Goal: Information Seeking & Learning: Compare options

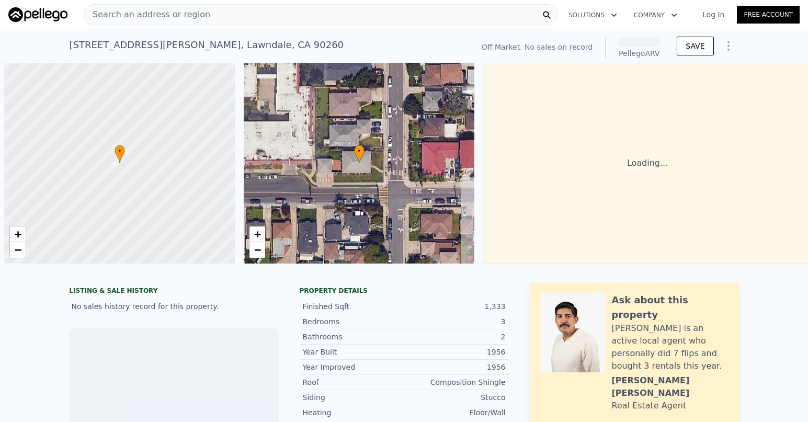
scroll to position [0, 4]
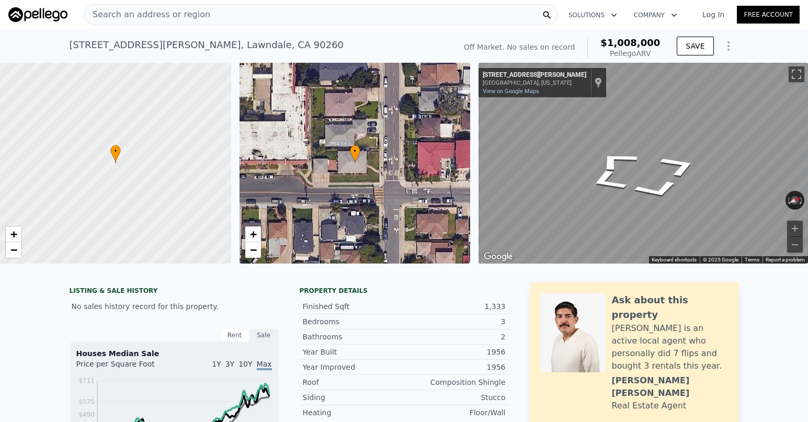
click at [596, 178] on icon "Go South, Condon Ave" at bounding box center [608, 181] width 70 height 35
click at [686, 188] on div "Map" at bounding box center [644, 163] width 330 height 201
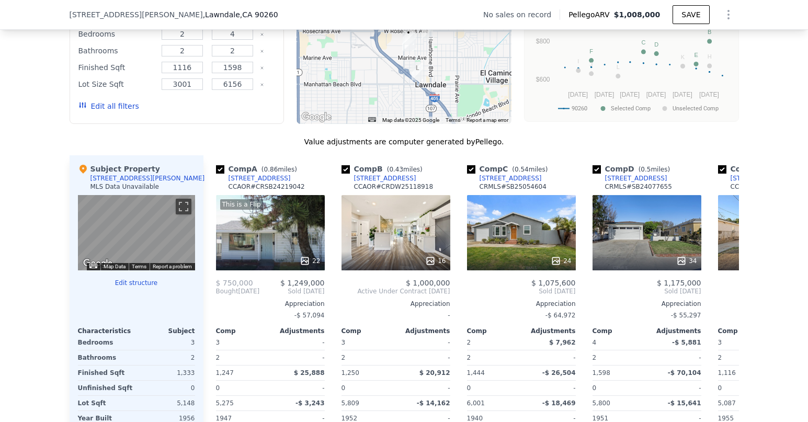
scroll to position [771, 0]
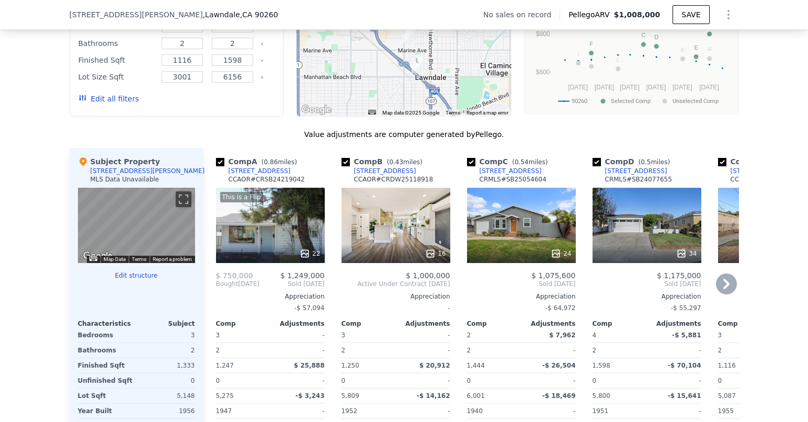
click at [723, 274] on icon at bounding box center [726, 284] width 21 height 21
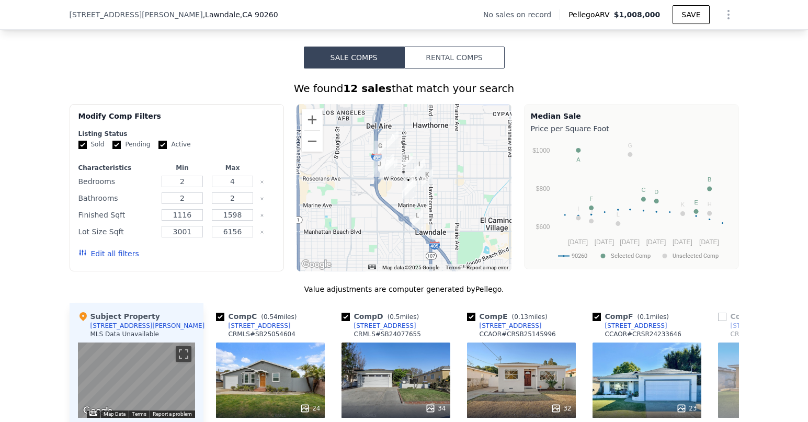
scroll to position [604, 0]
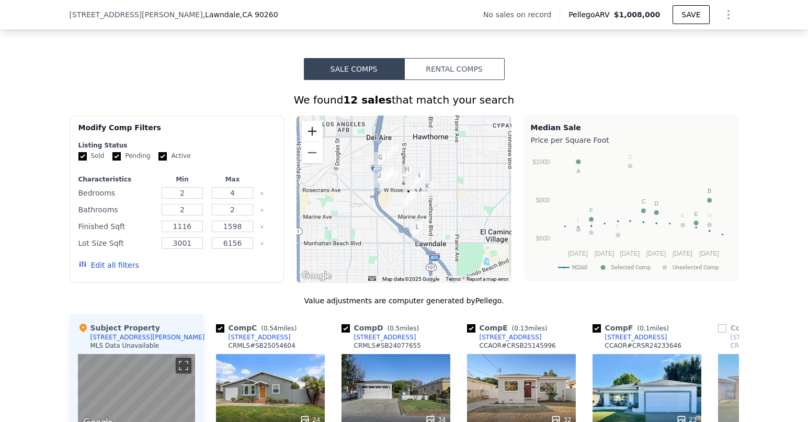
click at [312, 121] on button "Zoom in" at bounding box center [312, 131] width 21 height 21
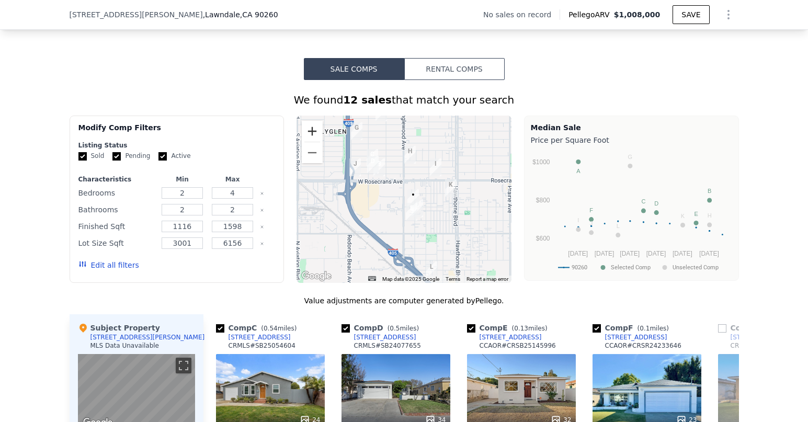
click at [312, 121] on button "Zoom in" at bounding box center [312, 131] width 21 height 21
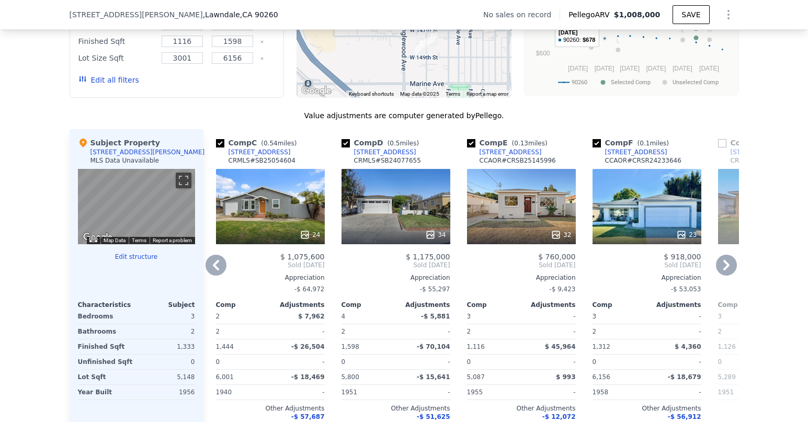
scroll to position [790, 0]
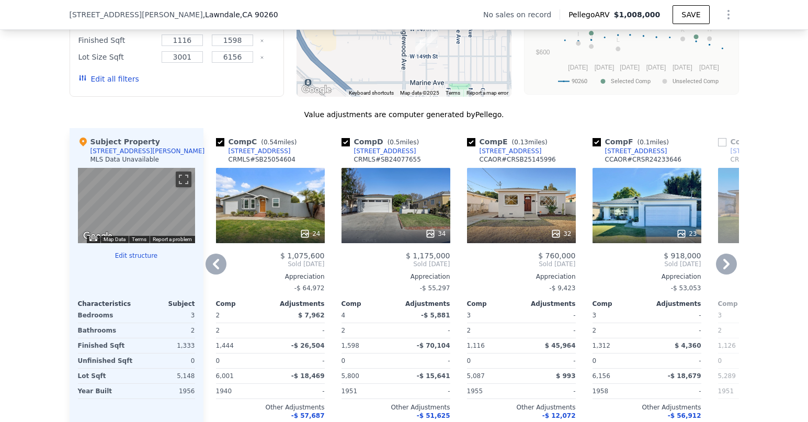
click at [220, 254] on icon at bounding box center [216, 264] width 21 height 21
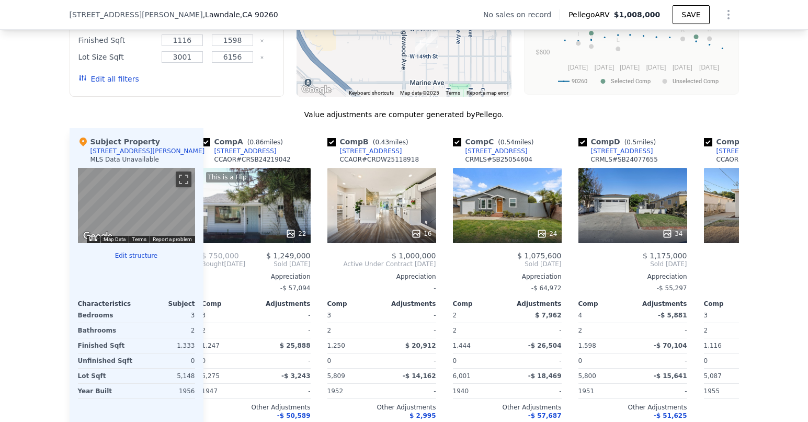
scroll to position [0, 0]
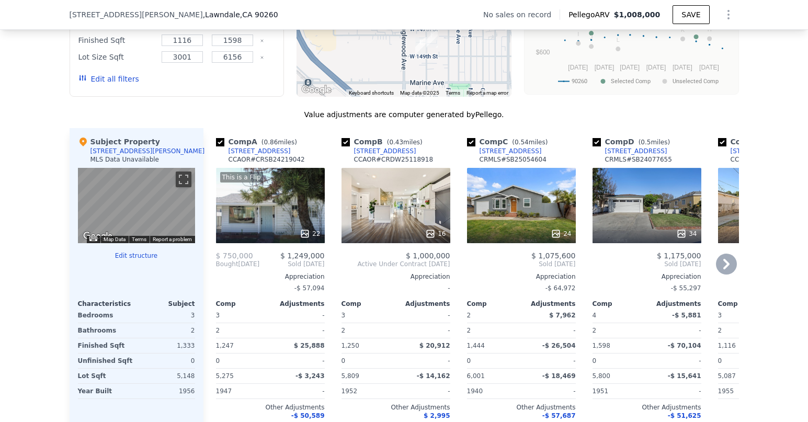
click at [277, 178] on div "This is a Flip 22" at bounding box center [270, 205] width 109 height 75
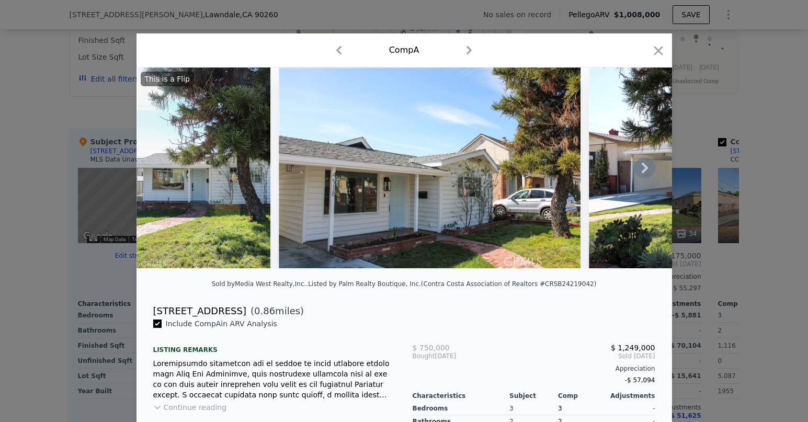
click at [647, 161] on icon at bounding box center [645, 167] width 21 height 21
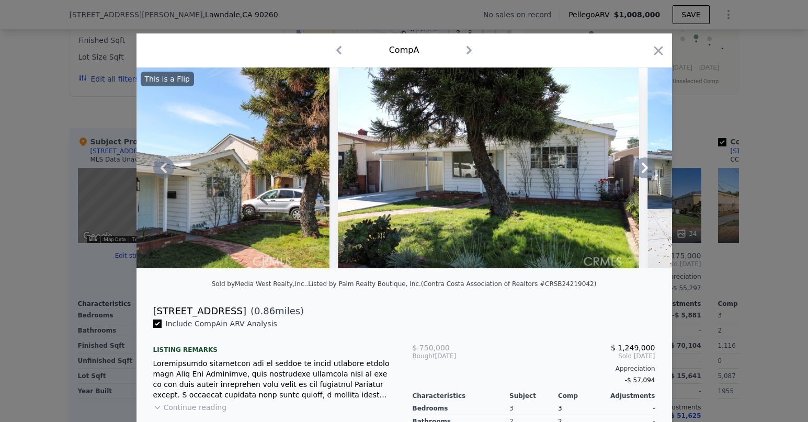
click at [647, 161] on icon at bounding box center [645, 167] width 21 height 21
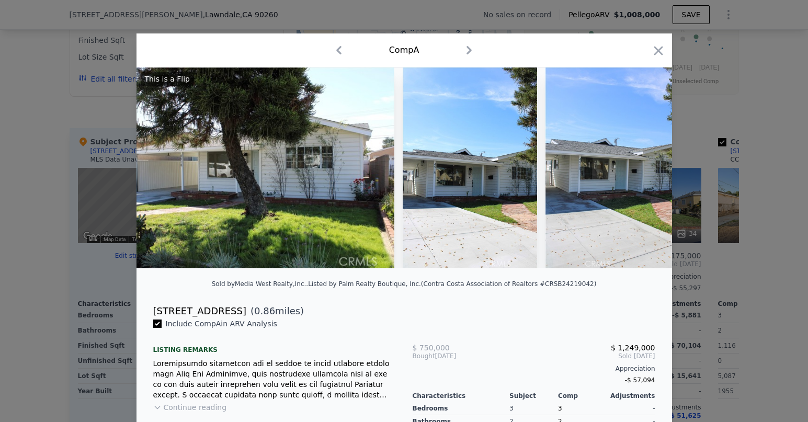
scroll to position [0, 502]
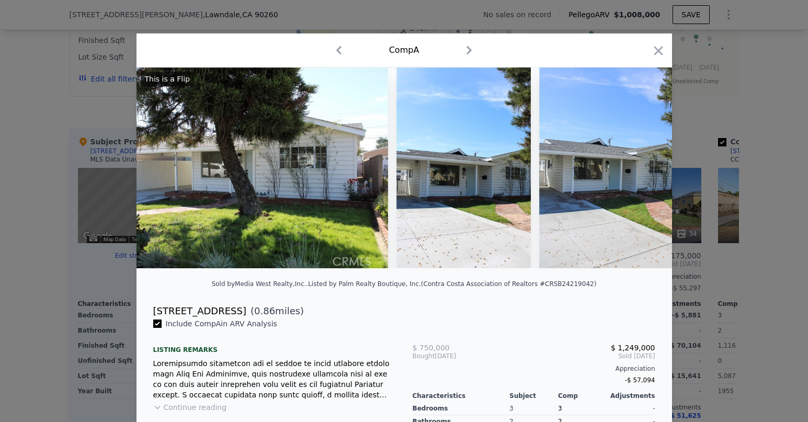
click at [645, 171] on div "This is a Flip" at bounding box center [405, 167] width 536 height 201
click at [645, 171] on icon at bounding box center [645, 168] width 6 height 10
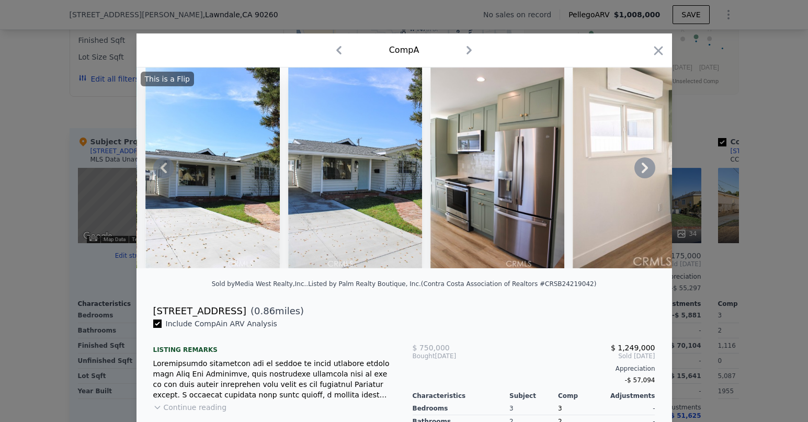
click at [645, 171] on icon at bounding box center [645, 168] width 6 height 10
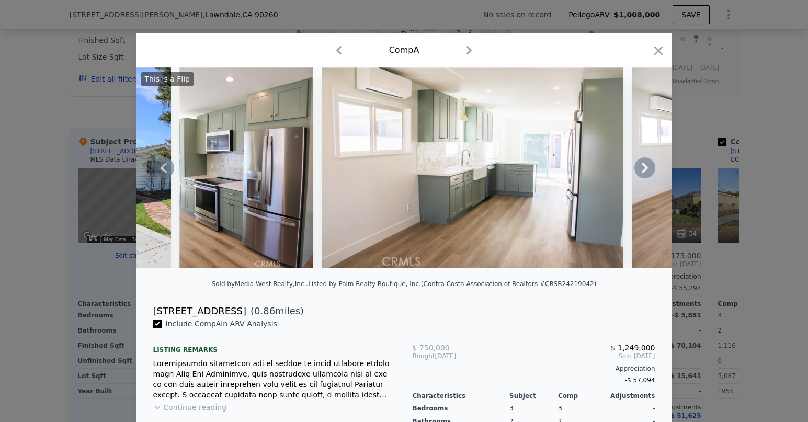
click at [645, 171] on icon at bounding box center [645, 168] width 6 height 10
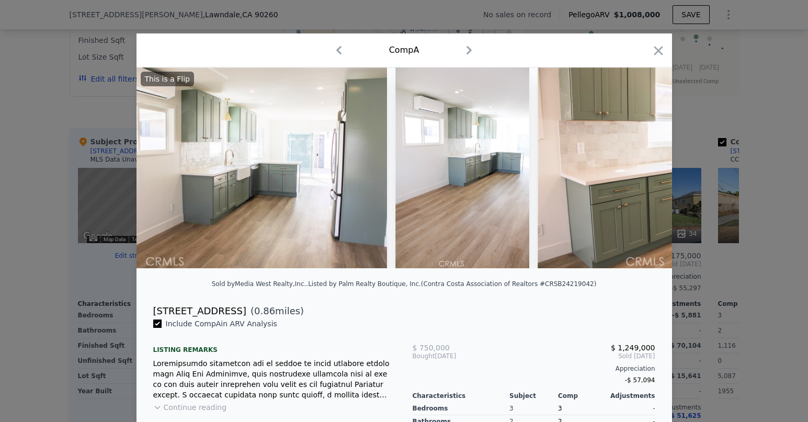
scroll to position [0, 1256]
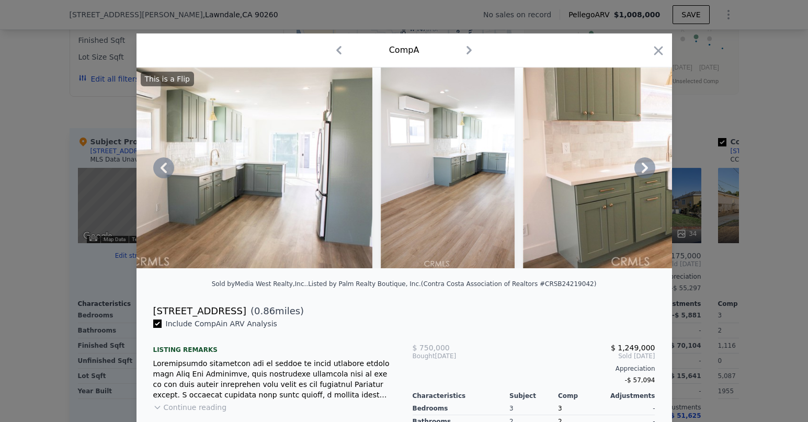
click at [645, 171] on div "This is a Flip" at bounding box center [405, 167] width 536 height 201
click at [645, 171] on icon at bounding box center [645, 168] width 6 height 10
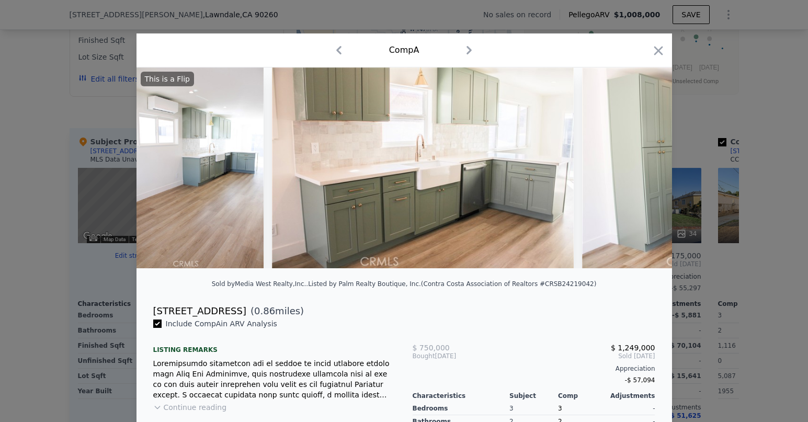
click at [644, 170] on img at bounding box center [733, 167] width 302 height 201
click at [644, 170] on icon at bounding box center [645, 168] width 6 height 10
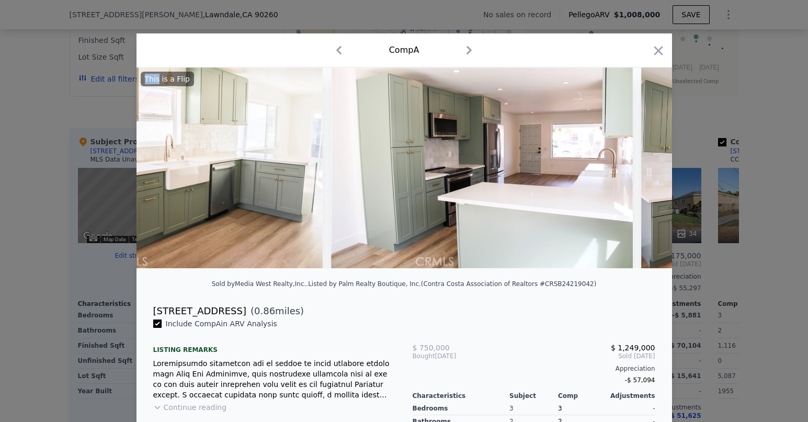
click at [643, 170] on img at bounding box center [708, 167] width 134 height 201
click at [643, 170] on icon at bounding box center [645, 168] width 6 height 10
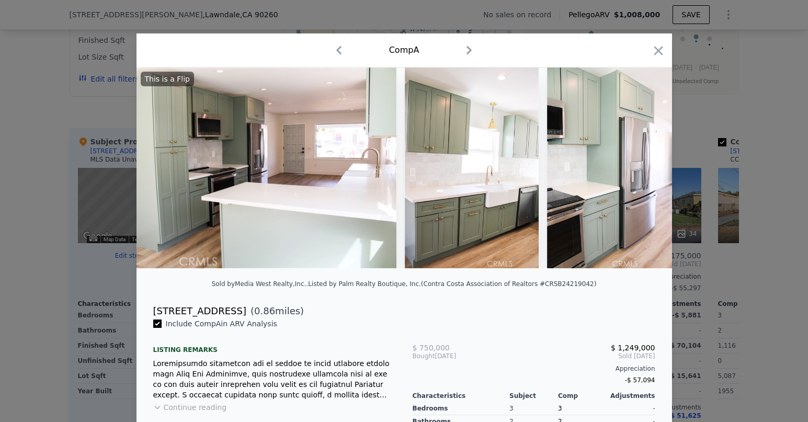
scroll to position [0, 2009]
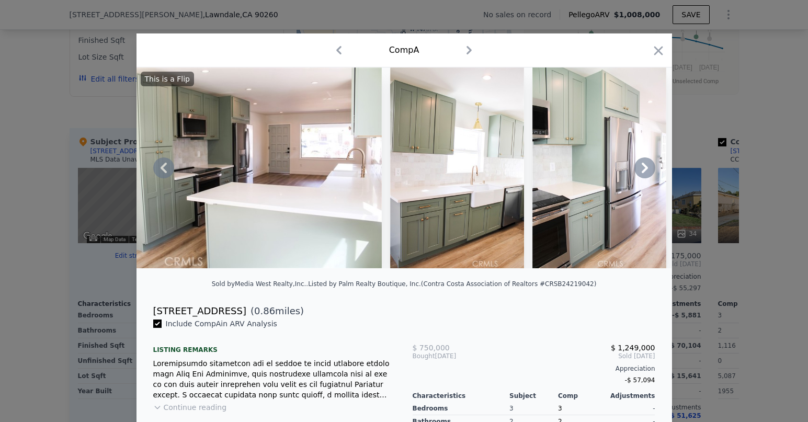
click at [643, 170] on div "This is a Flip" at bounding box center [405, 167] width 536 height 201
click at [643, 170] on icon at bounding box center [645, 168] width 6 height 10
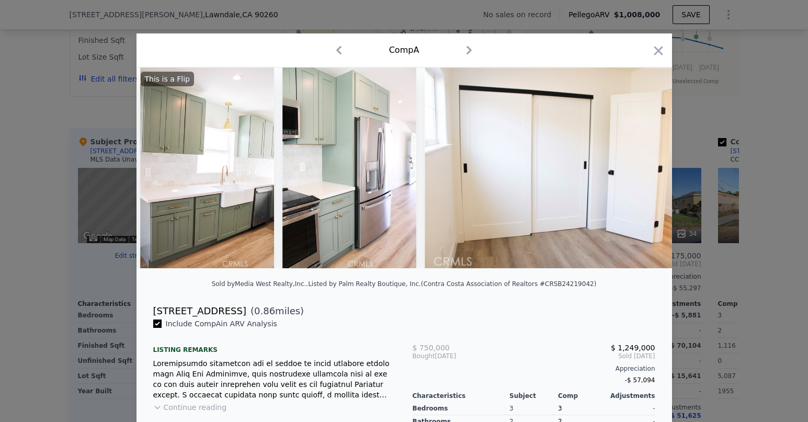
scroll to position [0, 2260]
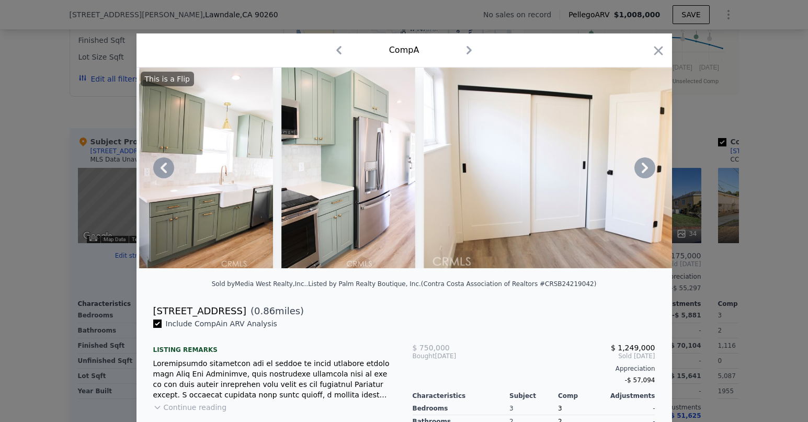
click at [643, 170] on div "This is a Flip" at bounding box center [405, 167] width 536 height 201
click at [643, 170] on icon at bounding box center [645, 168] width 6 height 10
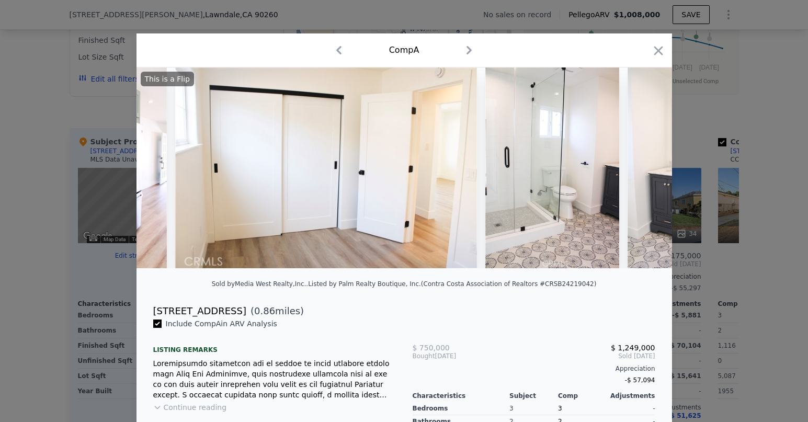
scroll to position [0, 2511]
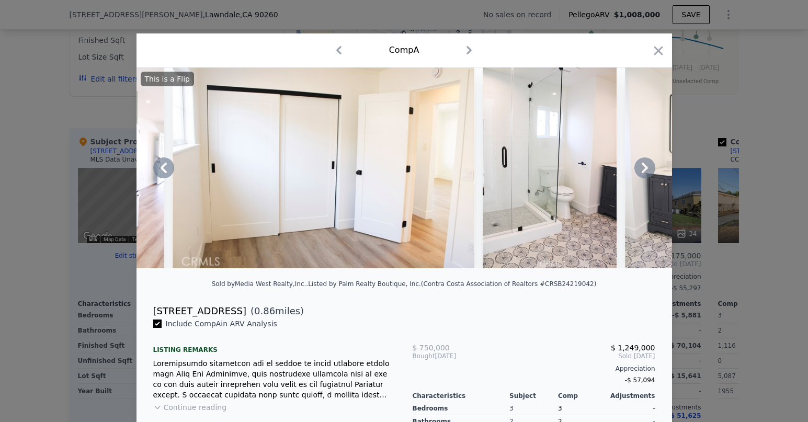
click at [643, 170] on icon at bounding box center [645, 168] width 6 height 10
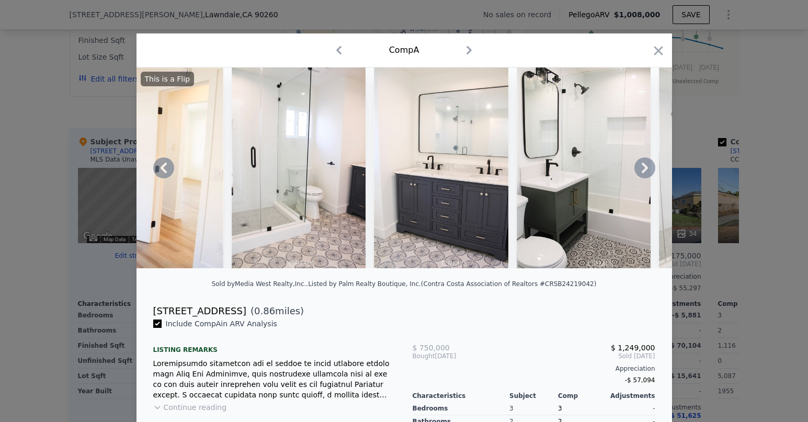
click at [643, 170] on icon at bounding box center [645, 168] width 6 height 10
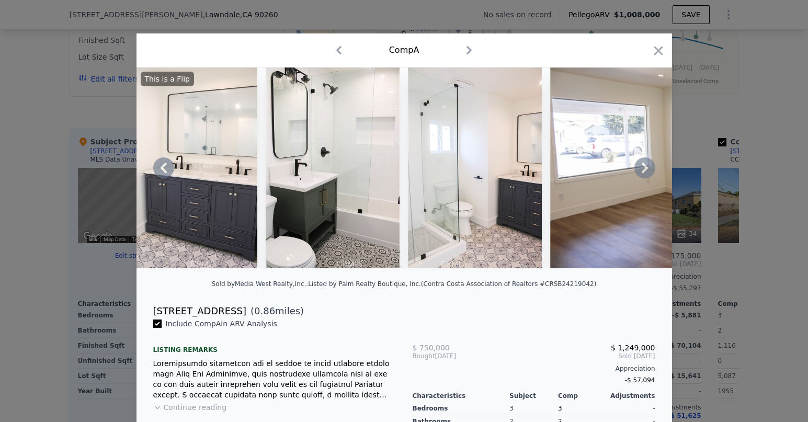
click at [643, 170] on icon at bounding box center [645, 168] width 6 height 10
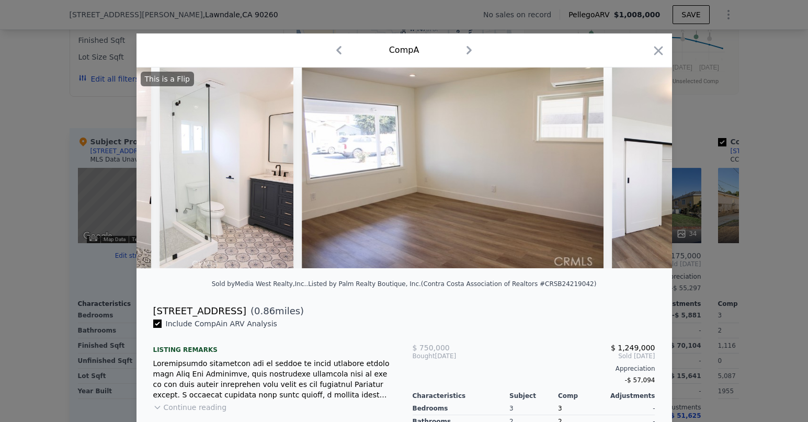
scroll to position [0, 3264]
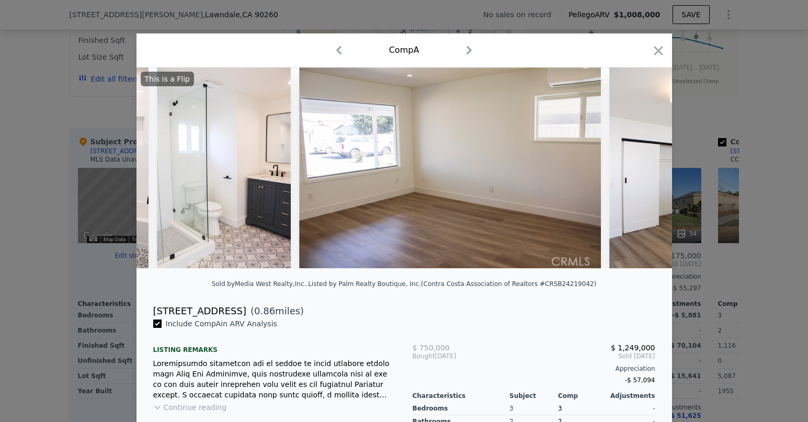
click at [643, 170] on div "This is a Flip" at bounding box center [405, 167] width 536 height 201
click at [643, 170] on icon at bounding box center [645, 168] width 6 height 10
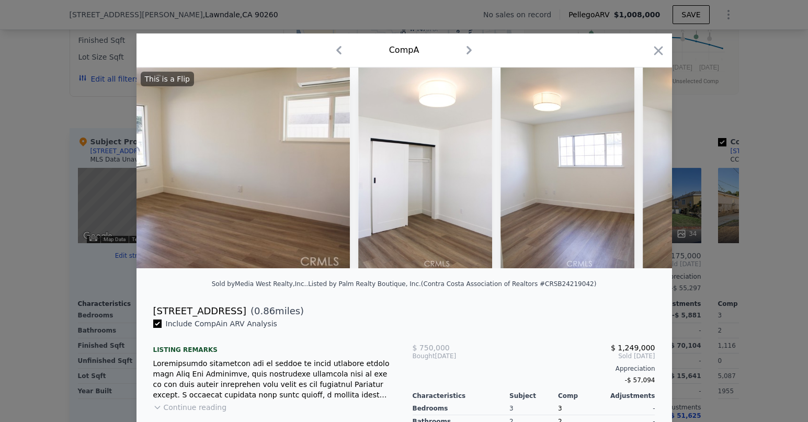
click at [643, 170] on div "This is a Flip" at bounding box center [405, 167] width 536 height 201
click at [643, 170] on icon at bounding box center [645, 168] width 6 height 10
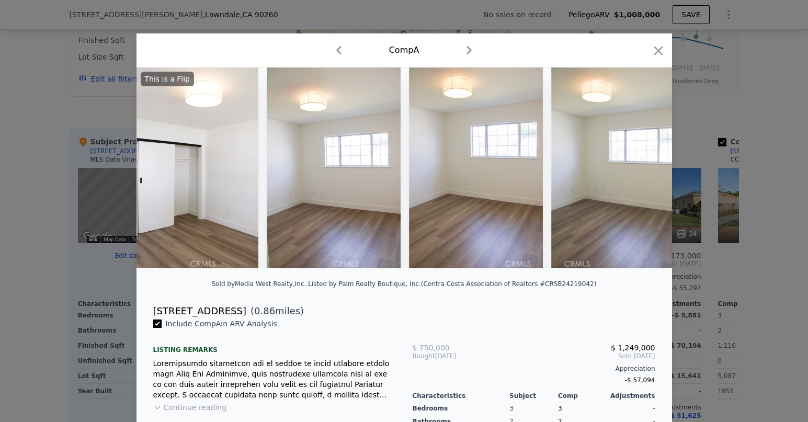
scroll to position [0, 3763]
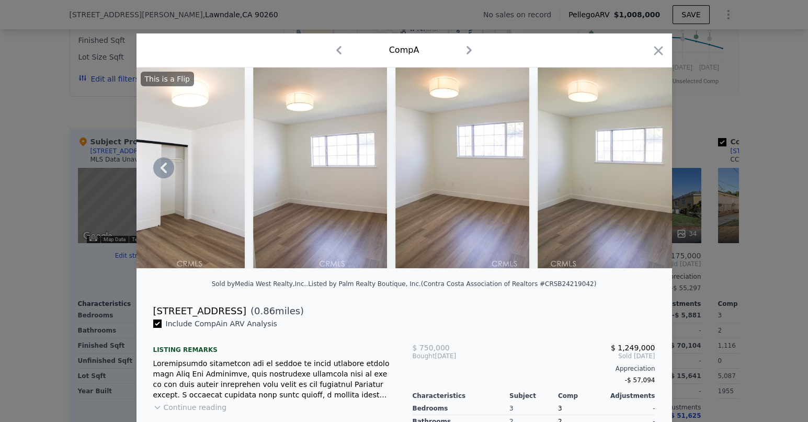
click at [644, 170] on img at bounding box center [605, 167] width 134 height 201
click at [660, 53] on icon "button" at bounding box center [658, 50] width 15 height 15
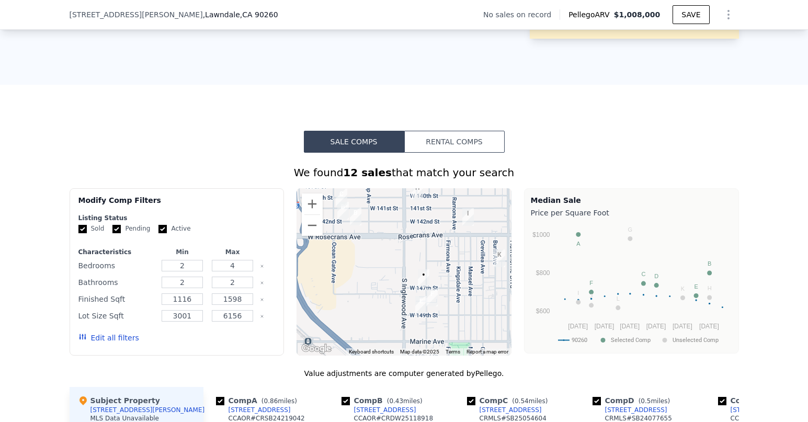
scroll to position [531, 0]
click at [313, 194] on button "Zoom in" at bounding box center [312, 204] width 21 height 21
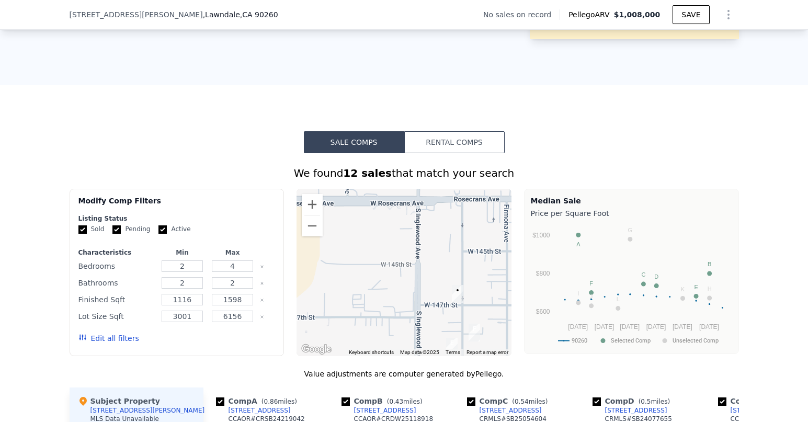
drag, startPoint x: 367, startPoint y: 202, endPoint x: 466, endPoint y: 233, distance: 103.6
click at [466, 233] on div at bounding box center [404, 272] width 215 height 167
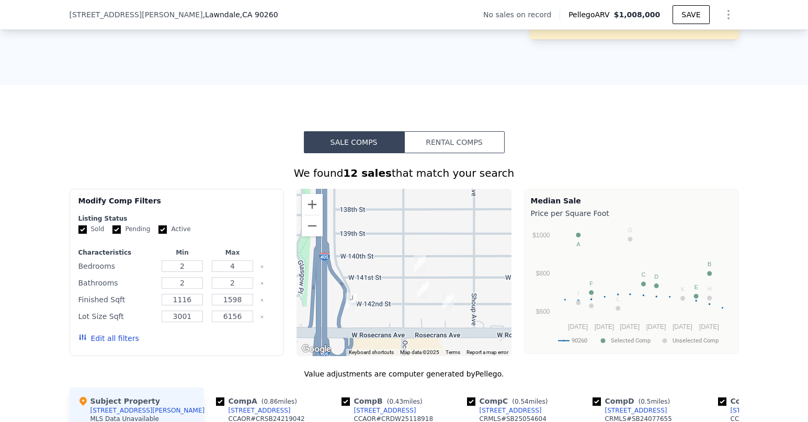
drag, startPoint x: 444, startPoint y: 214, endPoint x: 450, endPoint y: 314, distance: 100.7
click at [450, 314] on div "A B C D E F G H I J K L • Keyboard shortcuts Map Data Map data ©2025 Map data ©…" at bounding box center [404, 272] width 215 height 167
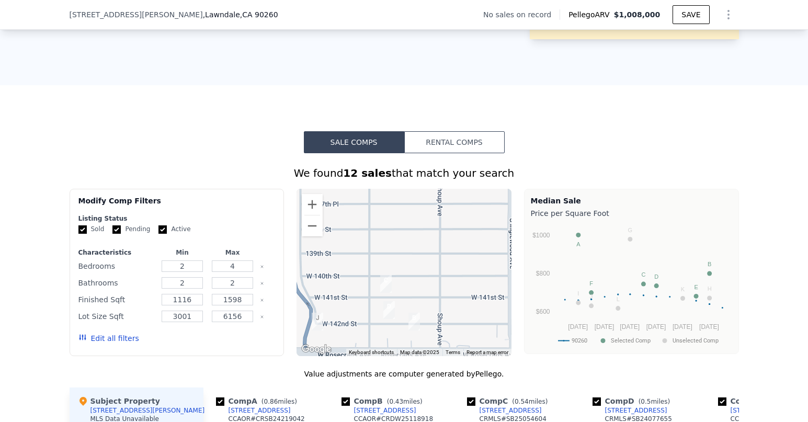
drag, startPoint x: 435, startPoint y: 232, endPoint x: 402, endPoint y: 263, distance: 45.2
click at [402, 263] on div at bounding box center [404, 272] width 215 height 167
click at [308, 216] on button "Zoom out" at bounding box center [312, 226] width 21 height 21
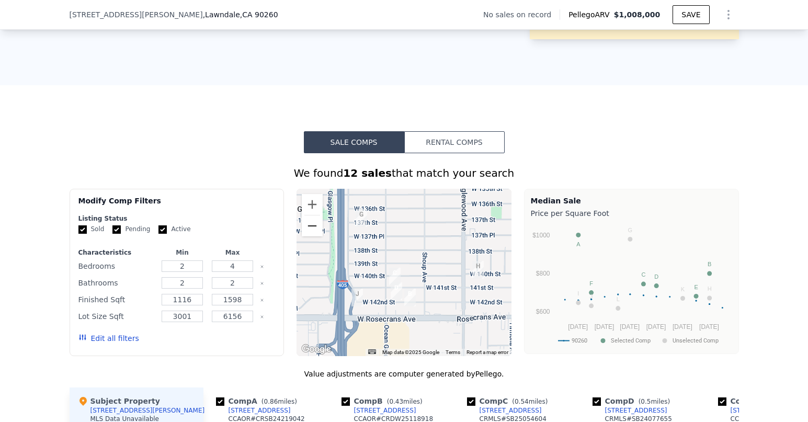
click at [308, 216] on button "Zoom out" at bounding box center [312, 226] width 21 height 21
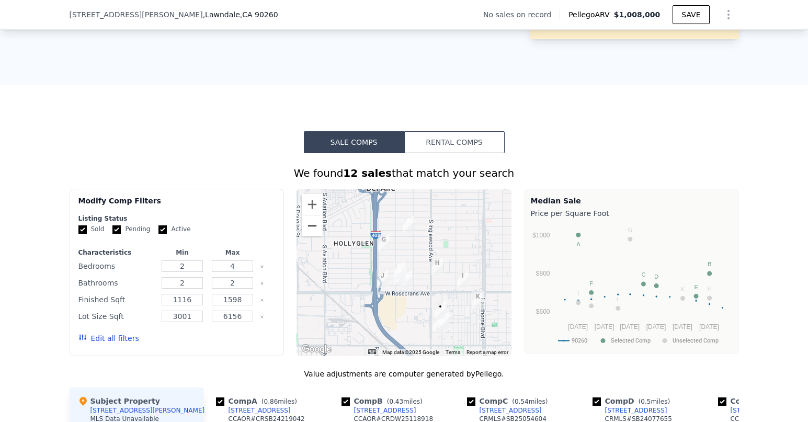
click at [318, 216] on button "Zoom out" at bounding box center [312, 226] width 21 height 21
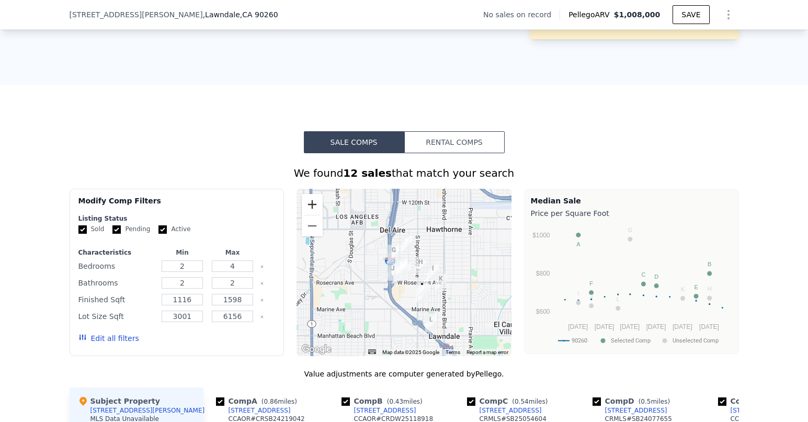
click at [313, 194] on button "Zoom in" at bounding box center [312, 204] width 21 height 21
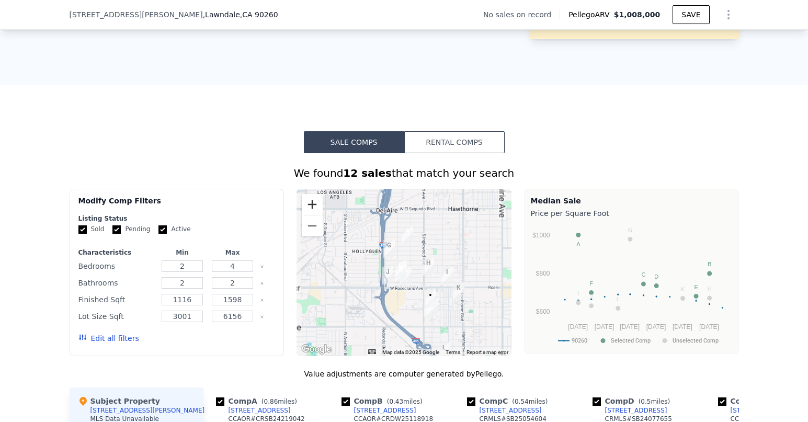
click at [313, 194] on button "Zoom in" at bounding box center [312, 204] width 21 height 21
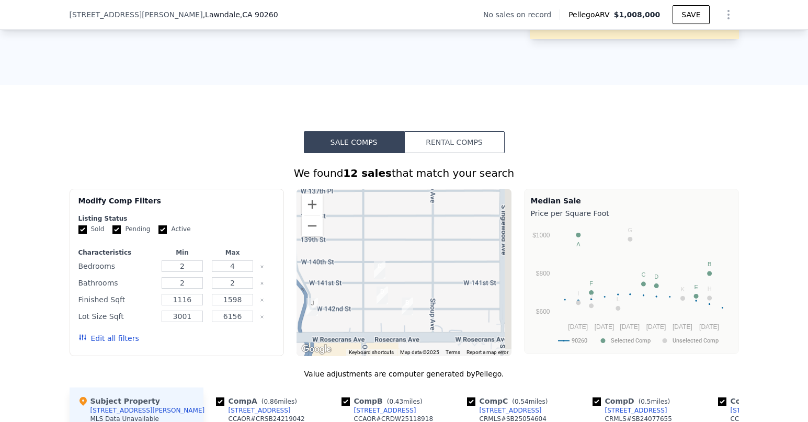
drag, startPoint x: 420, startPoint y: 286, endPoint x: 376, endPoint y: 217, distance: 81.9
click at [376, 217] on div at bounding box center [404, 272] width 215 height 167
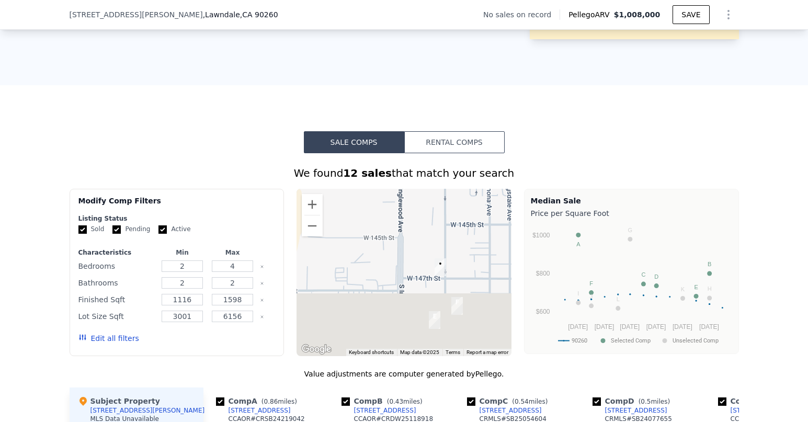
drag, startPoint x: 417, startPoint y: 231, endPoint x: 358, endPoint y: 137, distance: 110.9
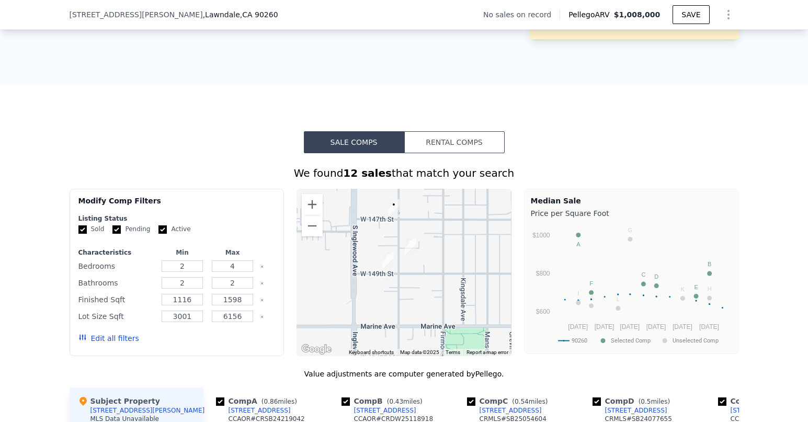
drag, startPoint x: 411, startPoint y: 183, endPoint x: 432, endPoint y: 207, distance: 32.6
click at [432, 207] on div at bounding box center [404, 272] width 215 height 167
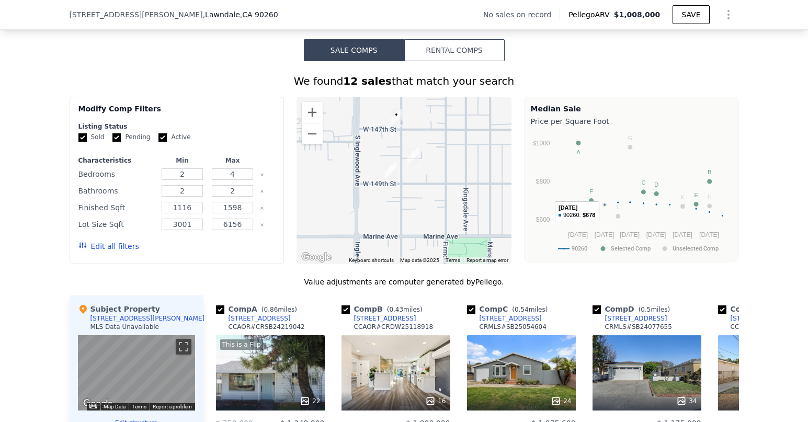
scroll to position [625, 0]
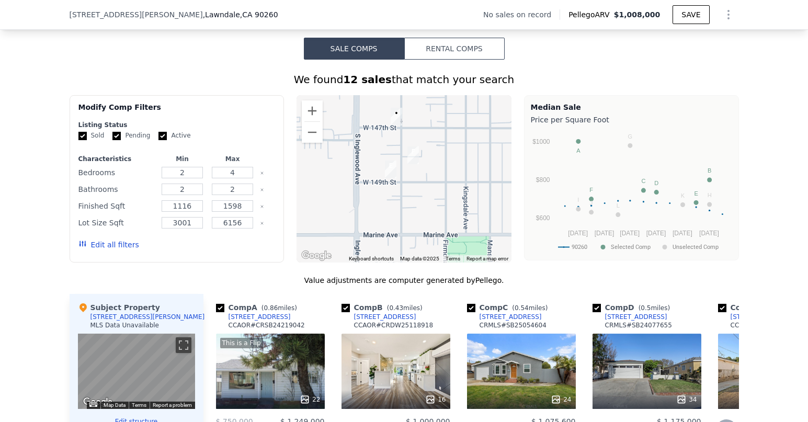
click at [414, 334] on div "16" at bounding box center [396, 371] width 109 height 75
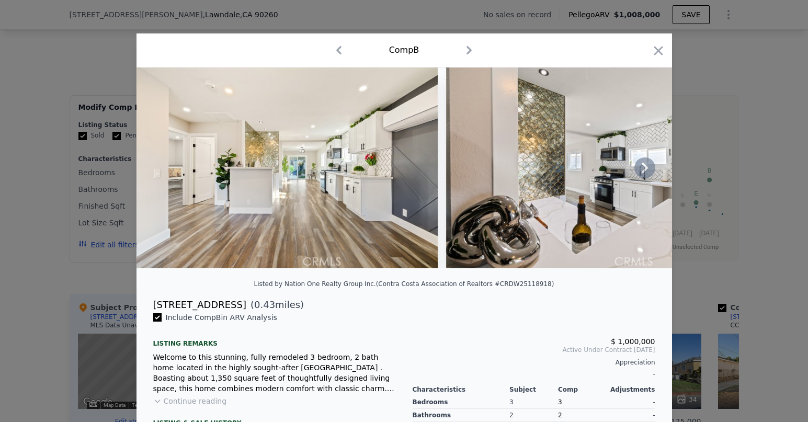
click at [642, 169] on icon at bounding box center [645, 167] width 21 height 21
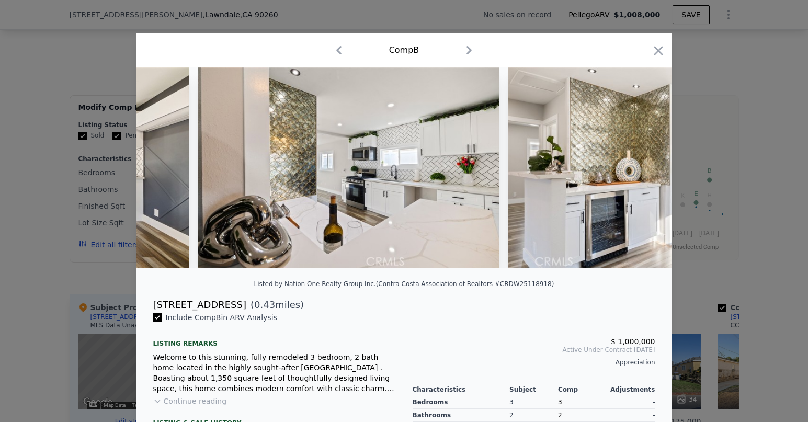
scroll to position [0, 251]
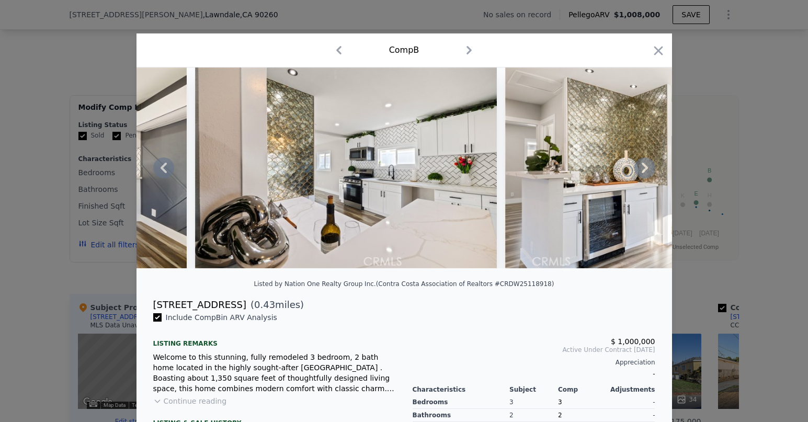
click at [642, 169] on icon at bounding box center [645, 167] width 21 height 21
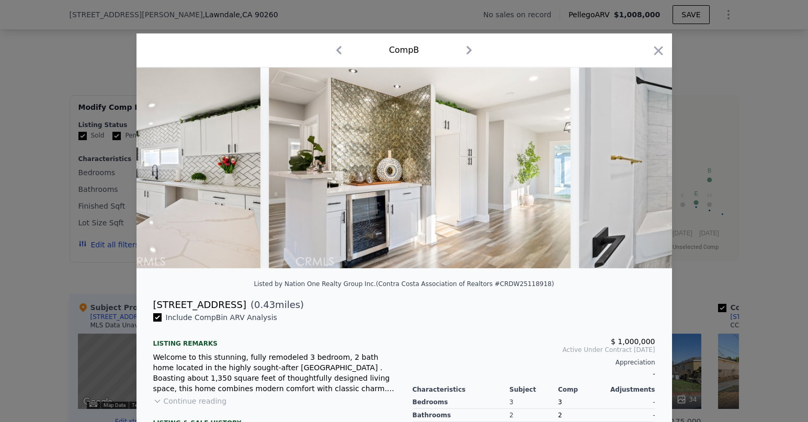
scroll to position [0, 502]
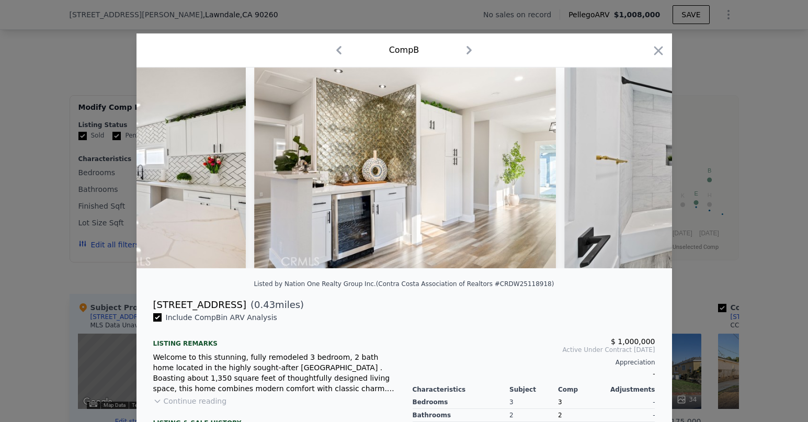
click at [642, 169] on div at bounding box center [405, 167] width 536 height 201
click at [642, 169] on icon at bounding box center [645, 167] width 21 height 21
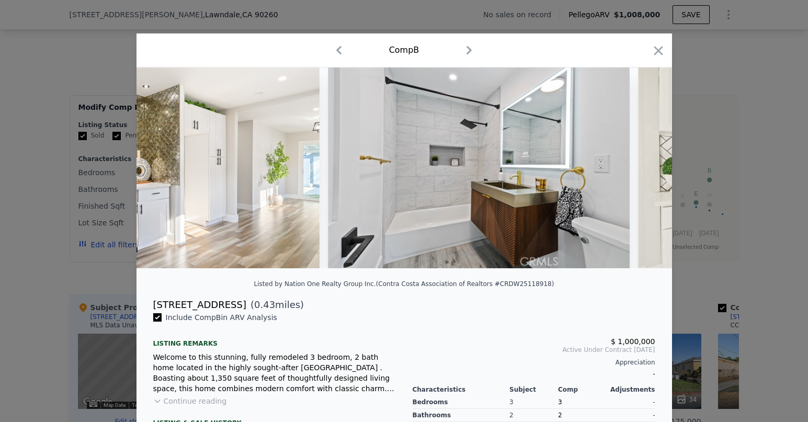
scroll to position [0, 753]
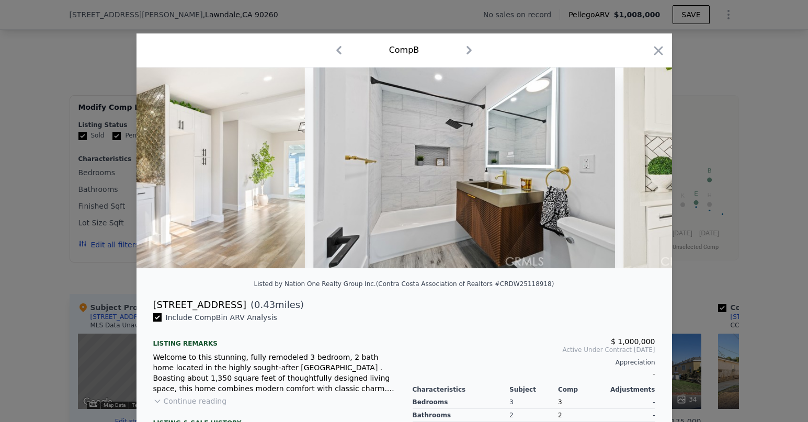
click at [642, 169] on div at bounding box center [405, 167] width 536 height 201
click at [642, 169] on icon at bounding box center [645, 167] width 21 height 21
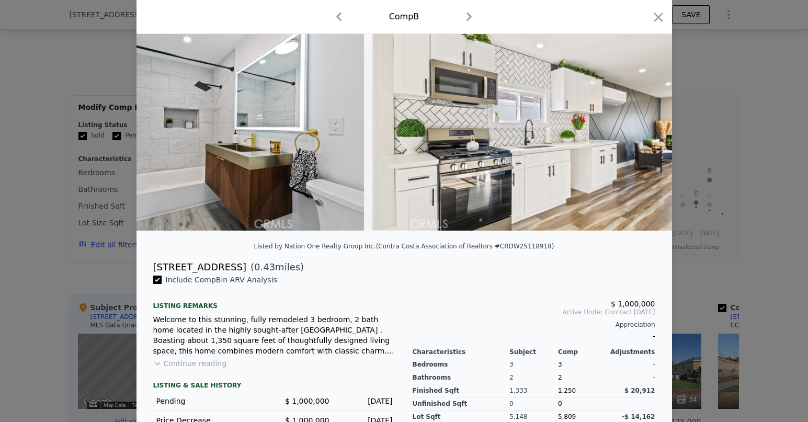
scroll to position [33, 0]
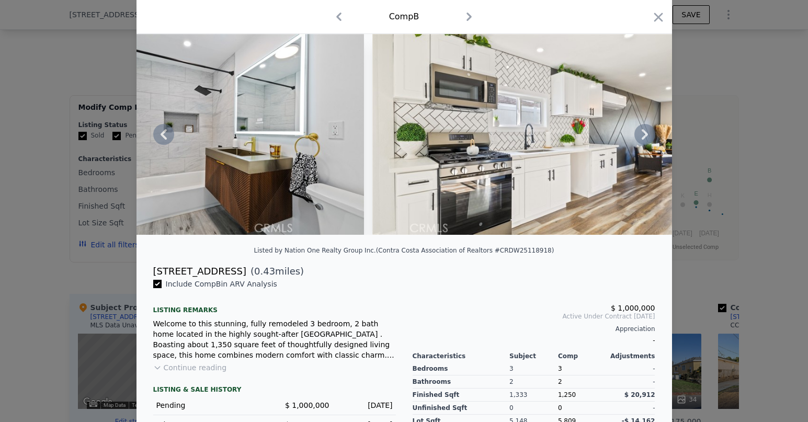
click at [641, 134] on icon at bounding box center [645, 134] width 21 height 21
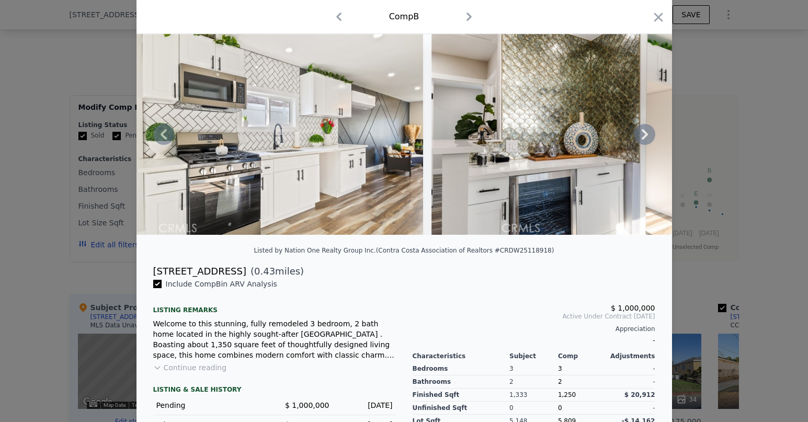
click at [642, 134] on icon at bounding box center [645, 134] width 21 height 21
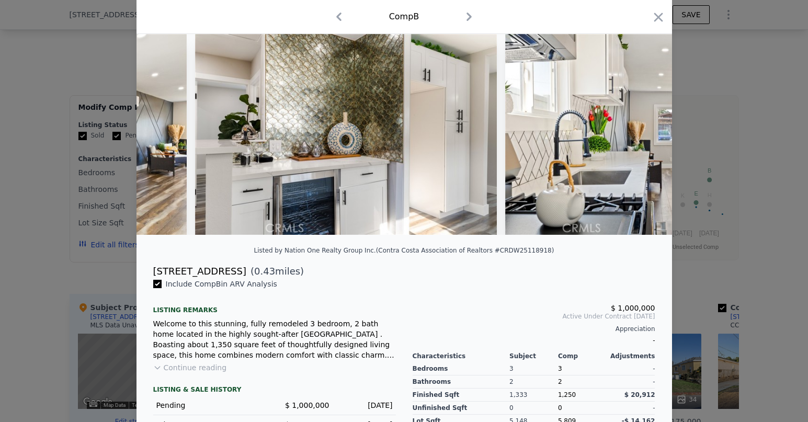
scroll to position [0, 1507]
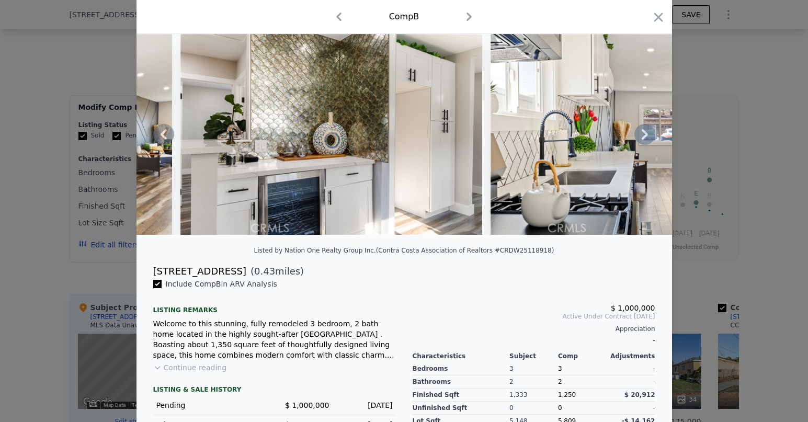
click at [642, 134] on icon at bounding box center [645, 134] width 21 height 21
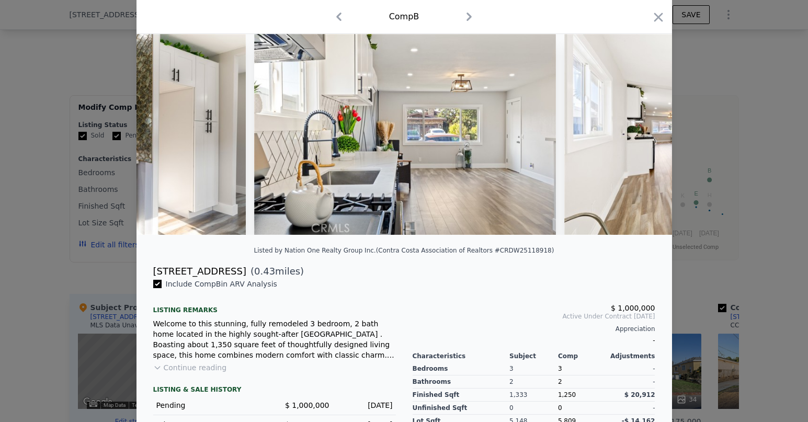
scroll to position [0, 1758]
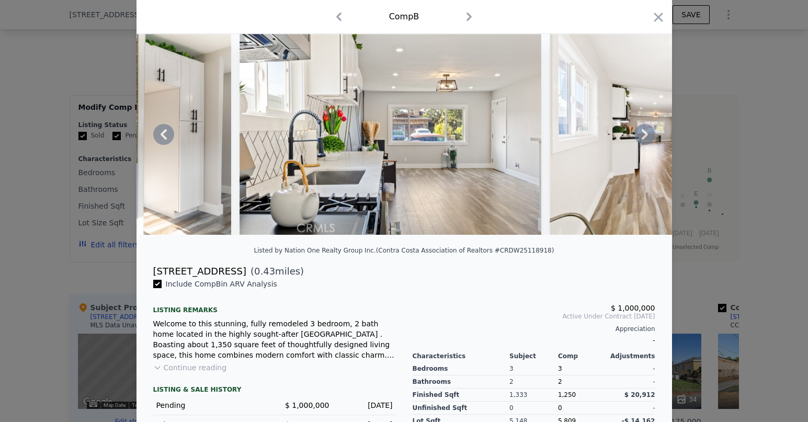
click at [642, 134] on icon at bounding box center [645, 134] width 21 height 21
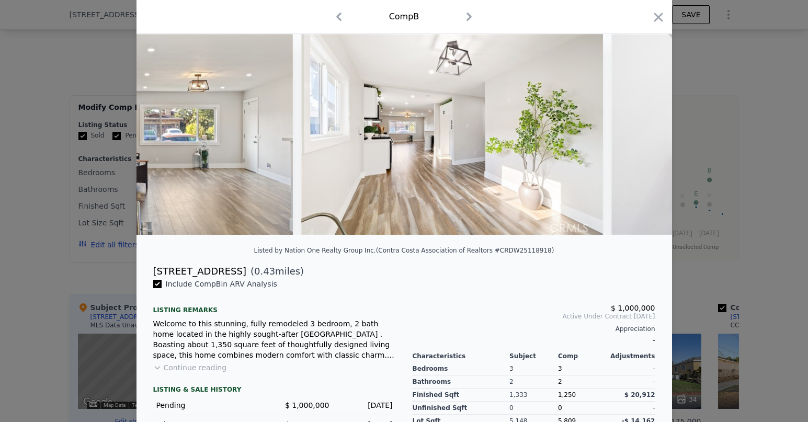
scroll to position [0, 2009]
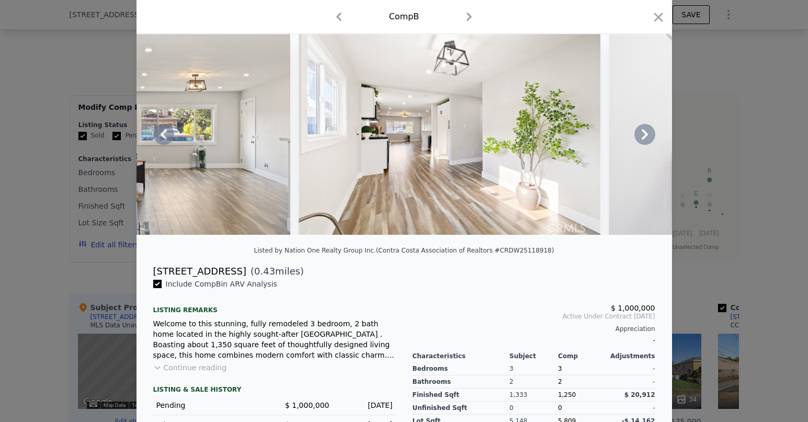
click at [642, 134] on icon at bounding box center [645, 134] width 21 height 21
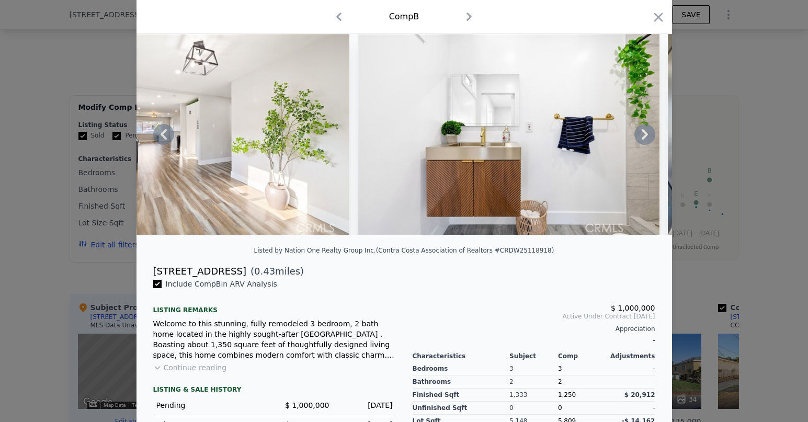
click at [642, 134] on icon at bounding box center [645, 134] width 21 height 21
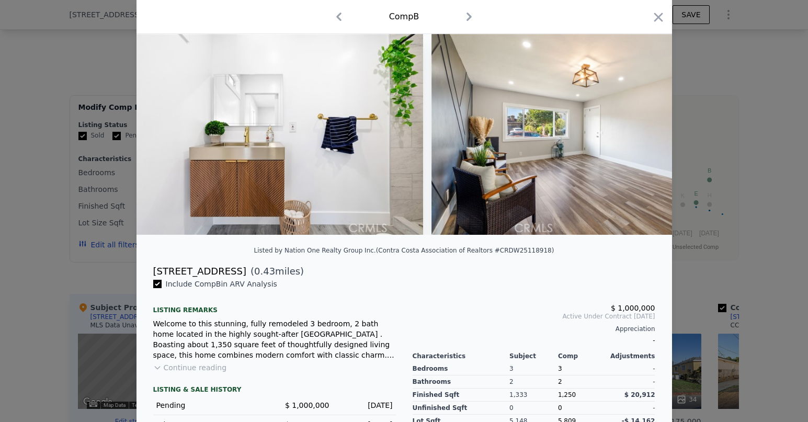
scroll to position [0, 2511]
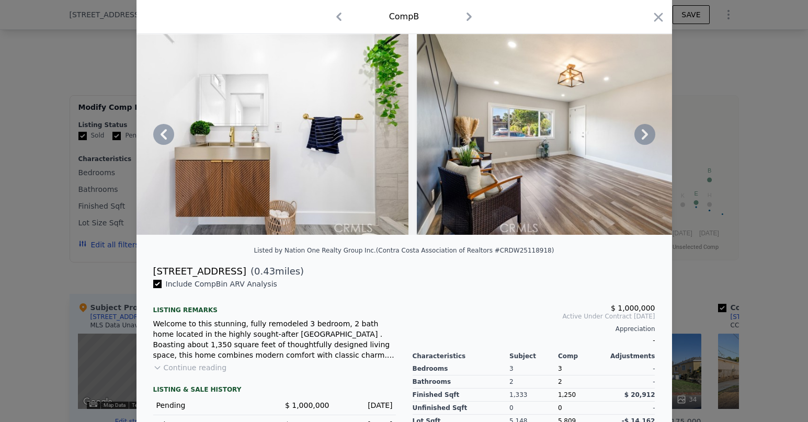
click at [642, 134] on icon at bounding box center [645, 134] width 21 height 21
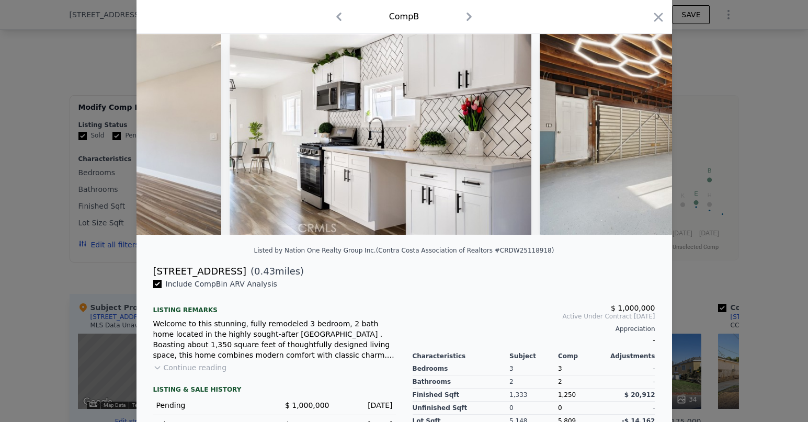
scroll to position [0, 3013]
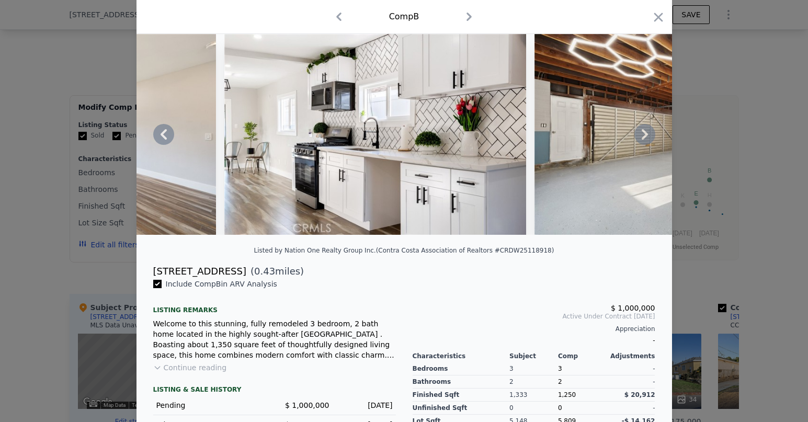
click at [209, 369] on button "Continue reading" at bounding box center [190, 368] width 74 height 10
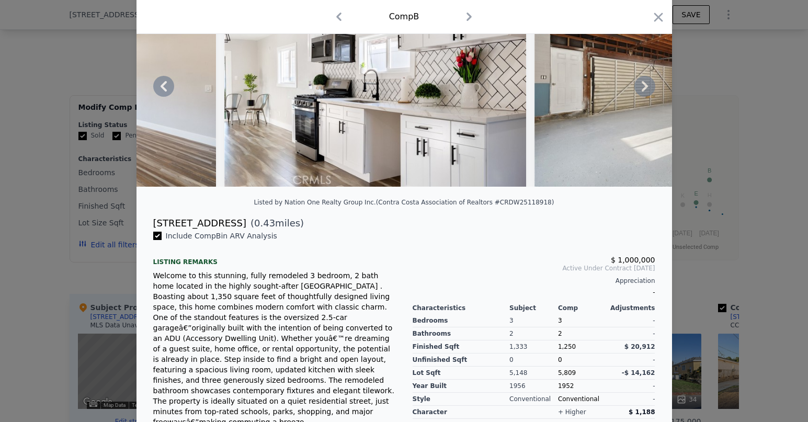
scroll to position [0, 0]
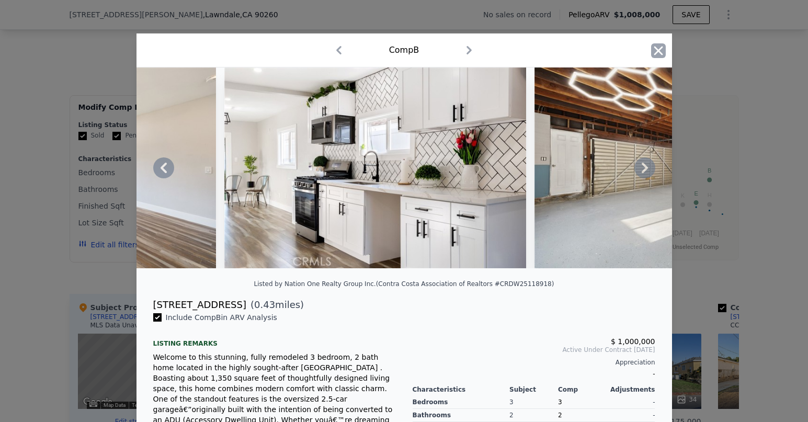
click at [655, 56] on icon "button" at bounding box center [658, 50] width 15 height 15
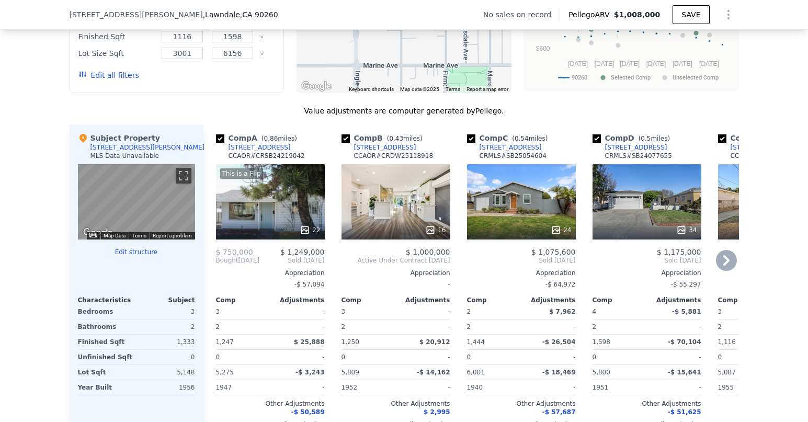
scroll to position [800, 0]
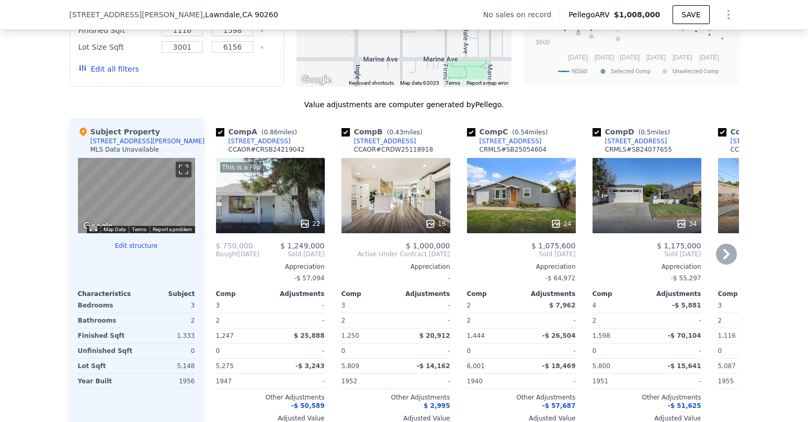
click at [396, 169] on div "16" at bounding box center [396, 195] width 109 height 75
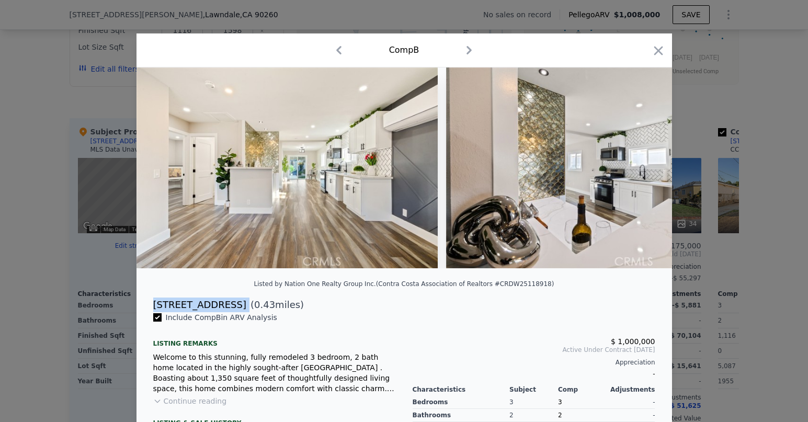
drag, startPoint x: 152, startPoint y: 300, endPoint x: 233, endPoint y: 299, distance: 81.1
click at [233, 299] on div "[STREET_ADDRESS] ( 0.43 miles)" at bounding box center [404, 305] width 519 height 15
copy div "[STREET_ADDRESS]"
click at [337, 312] on div "Include Comp B in ARV Analysis" at bounding box center [274, 317] width 243 height 10
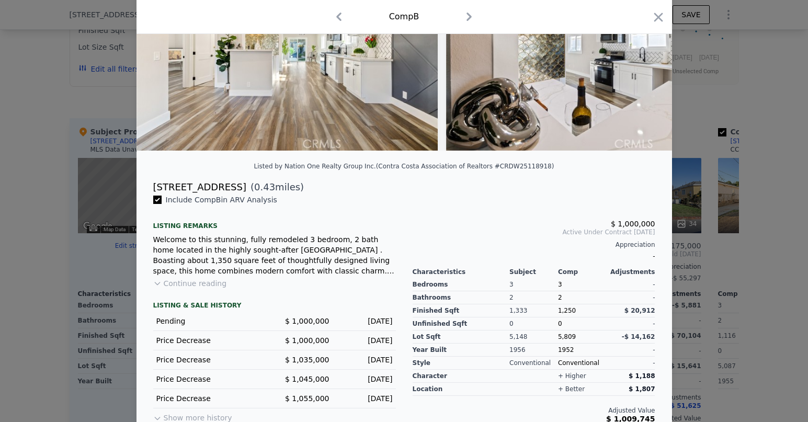
scroll to position [128, 0]
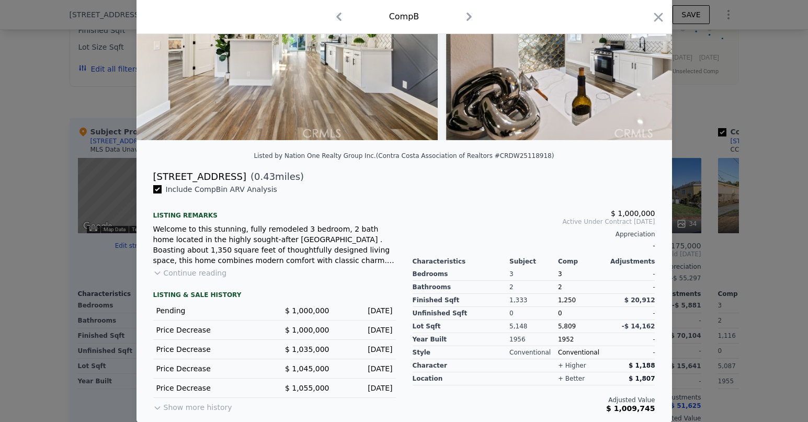
click at [209, 275] on button "Continue reading" at bounding box center [190, 273] width 74 height 10
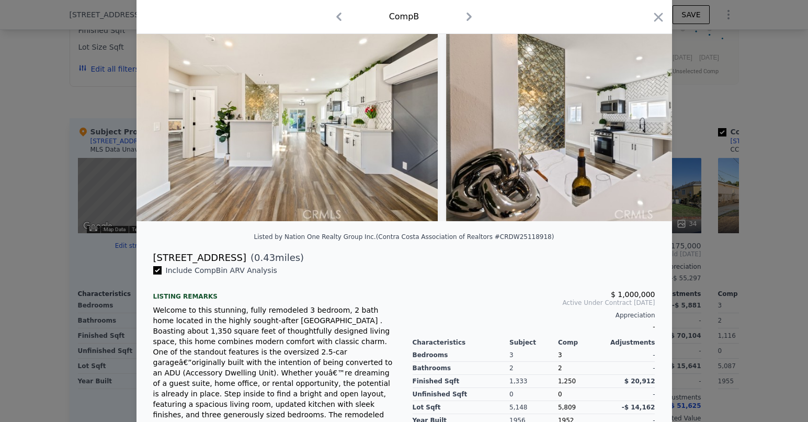
scroll to position [0, 0]
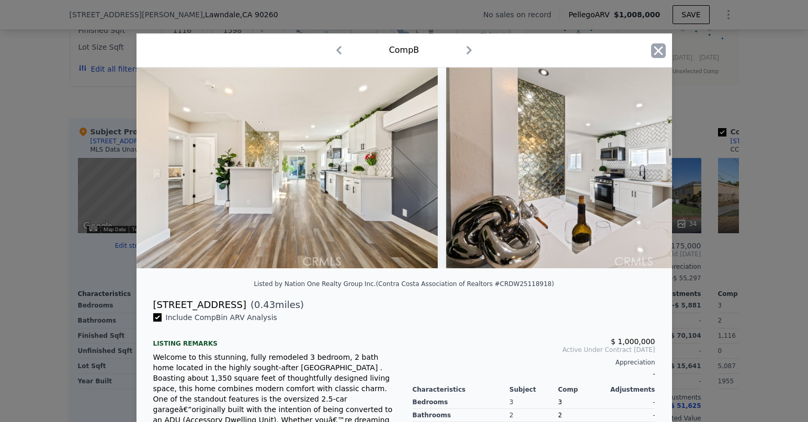
click at [654, 52] on icon "button" at bounding box center [658, 50] width 15 height 15
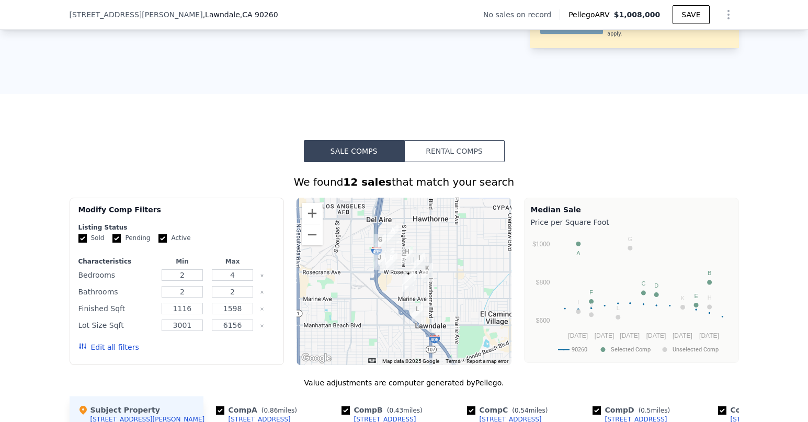
scroll to position [532, 0]
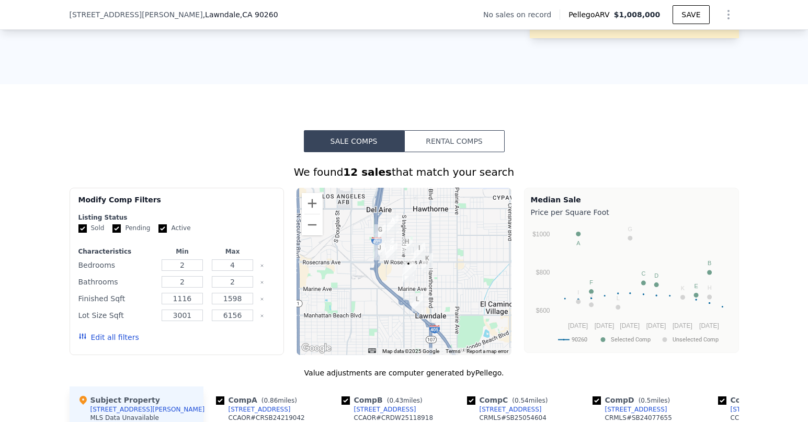
click at [162, 224] on input "Active" at bounding box center [163, 228] width 8 height 8
checkbox input "false"
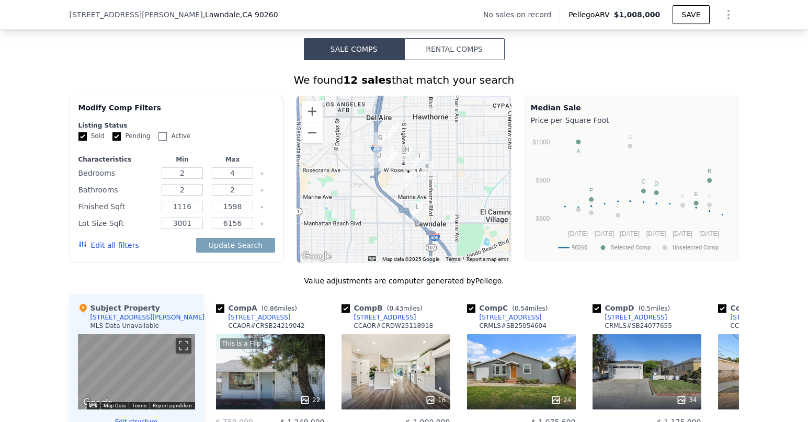
scroll to position [626, 0]
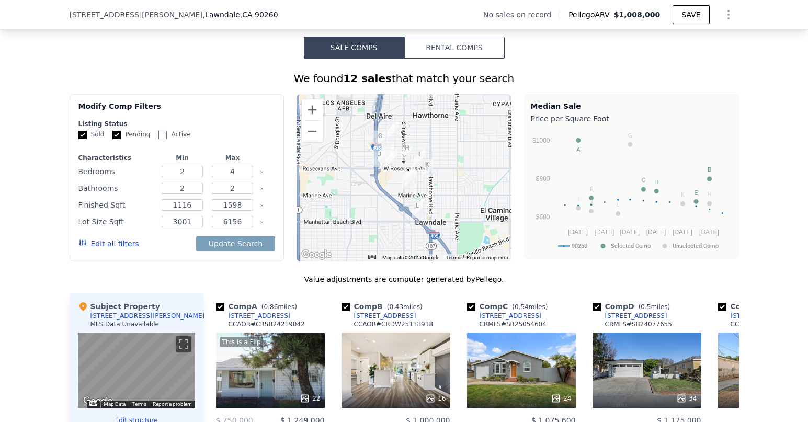
click at [117, 131] on input "Pending" at bounding box center [116, 135] width 8 height 8
checkbox input "false"
click at [114, 229] on div "Edit all filters" at bounding box center [108, 243] width 61 height 29
click at [107, 239] on button "Edit all filters" at bounding box center [108, 244] width 61 height 10
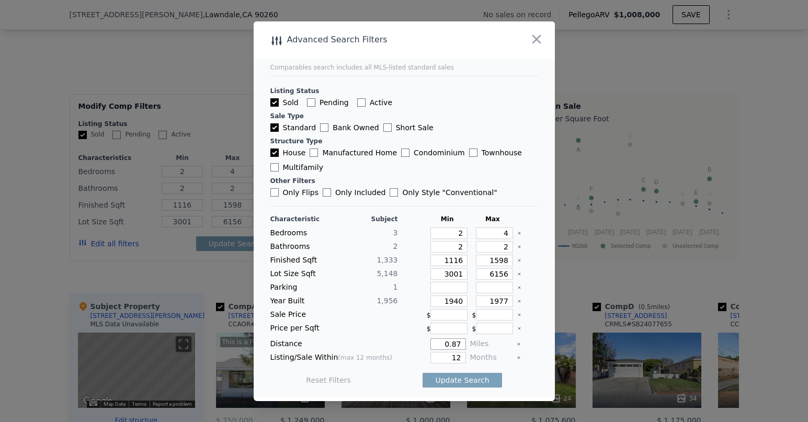
click at [463, 348] on input "0.87" at bounding box center [448, 344] width 35 height 12
type input "5"
type input "1"
type input "0.5"
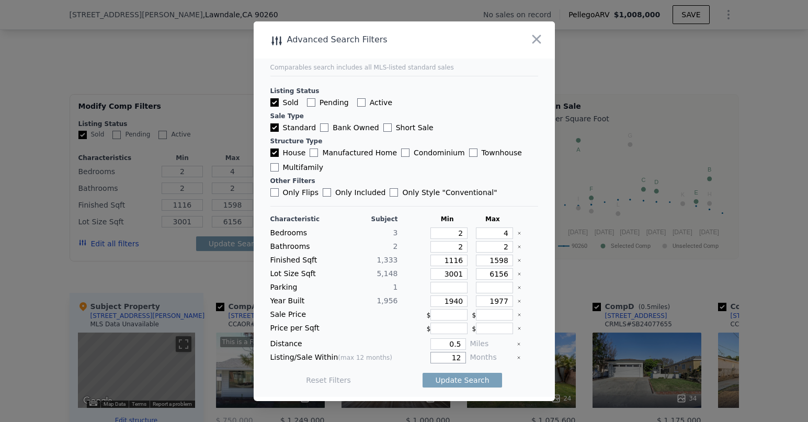
click at [462, 359] on input "12" at bounding box center [448, 358] width 35 height 12
type input "1"
type input "6"
click at [471, 378] on button "Update Search" at bounding box center [462, 380] width 79 height 15
checkbox input "false"
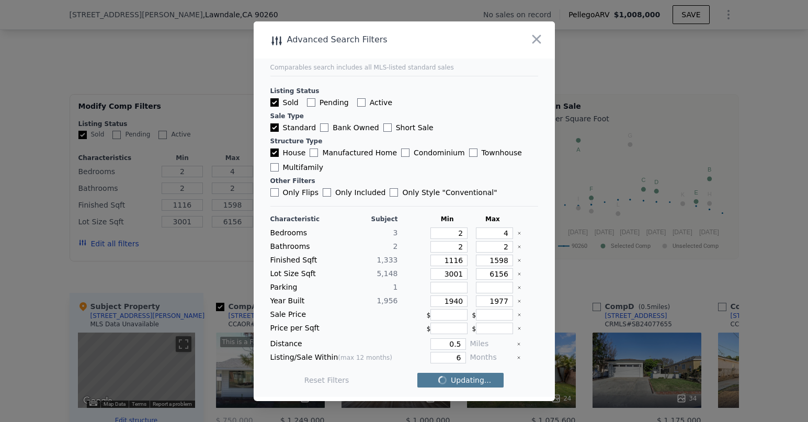
checkbox input "false"
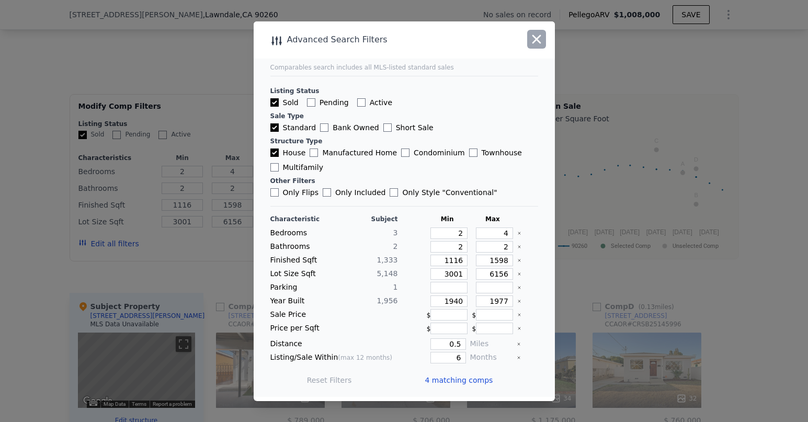
click at [538, 41] on icon "button" at bounding box center [537, 39] width 9 height 9
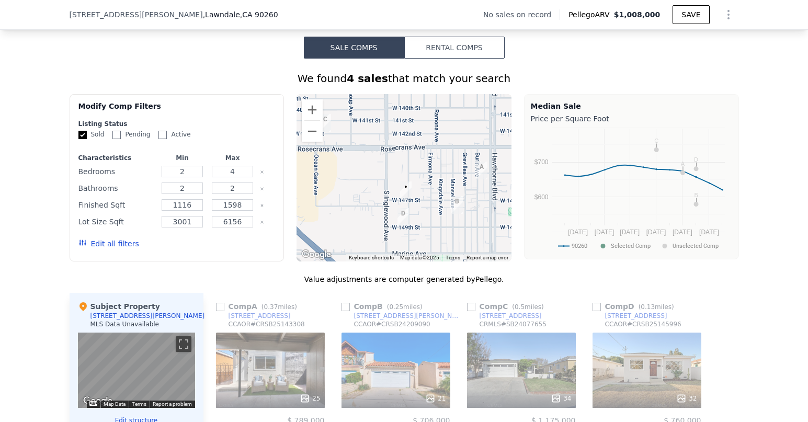
click at [538, 238] on div "We found 4 sales that match your search Filters Map Prices Modify Comp Filters …" at bounding box center [405, 352] width 670 height 562
click at [222, 303] on input "checkbox" at bounding box center [220, 307] width 8 height 8
checkbox input "true"
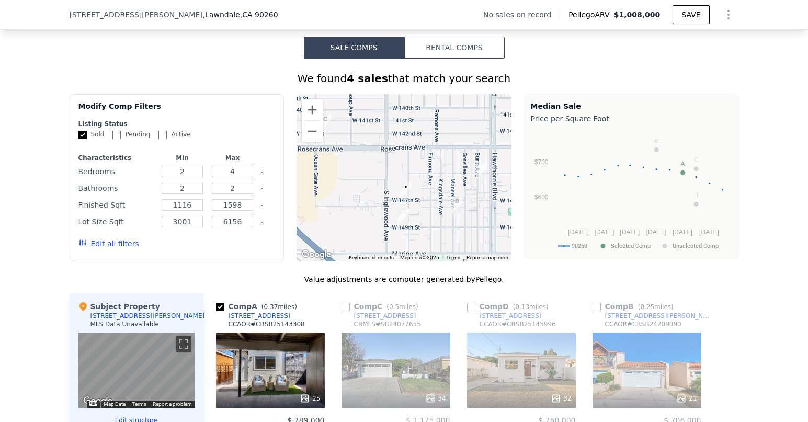
click at [345, 303] on input "checkbox" at bounding box center [346, 307] width 8 height 8
checkbox input "true"
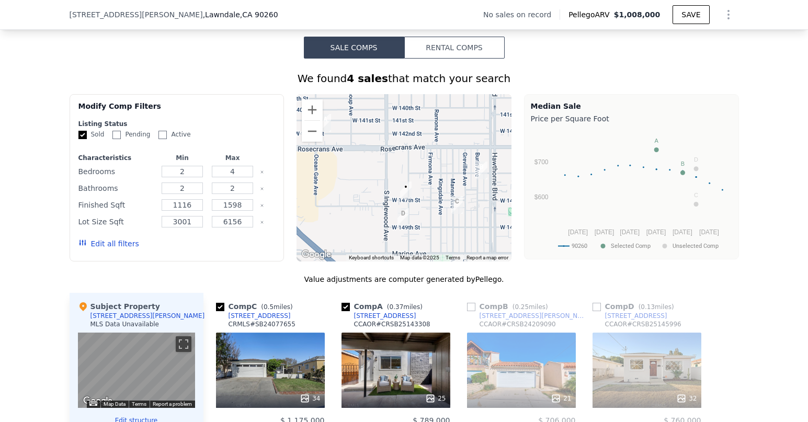
click at [470, 303] on input "checkbox" at bounding box center [471, 307] width 8 height 8
checkbox input "true"
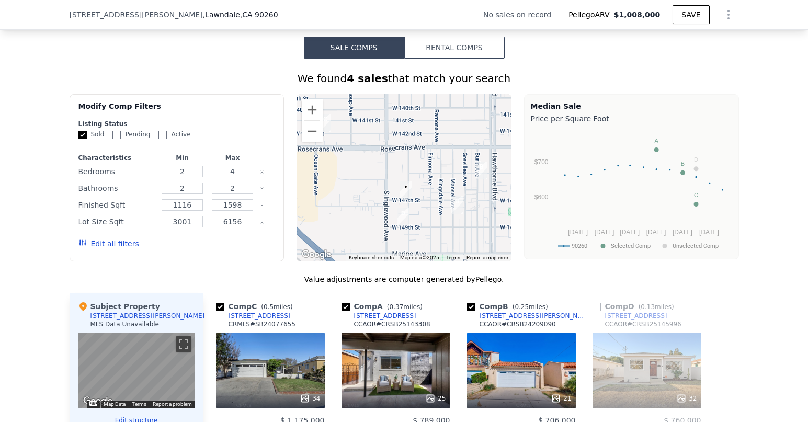
click at [598, 303] on input "checkbox" at bounding box center [597, 307] width 8 height 8
checkbox input "true"
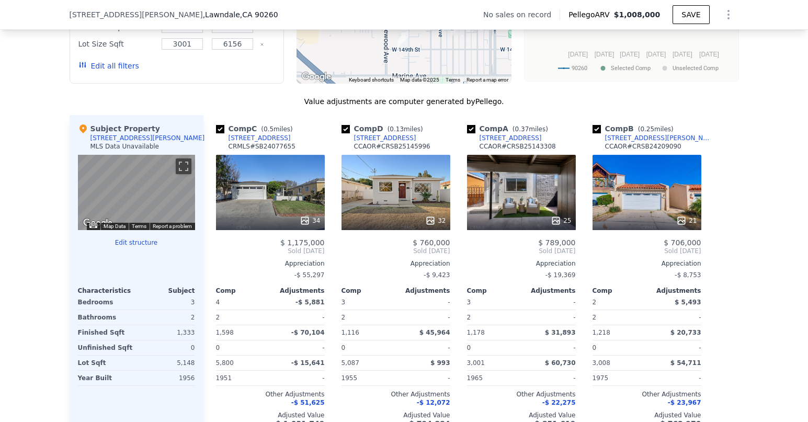
scroll to position [805, 0]
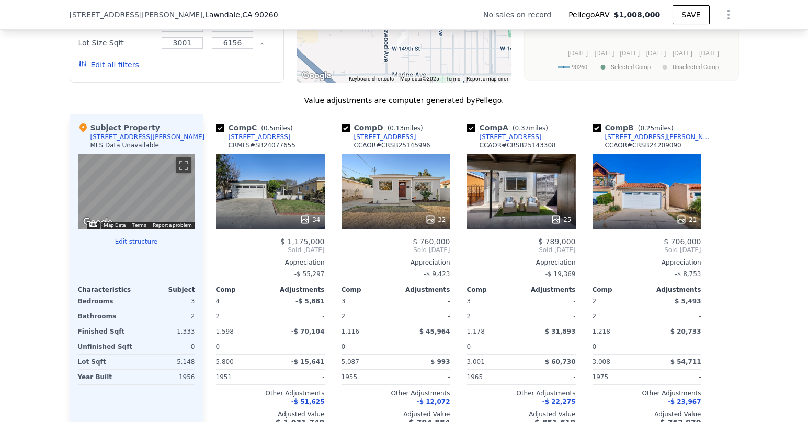
click at [255, 171] on div "34" at bounding box center [270, 191] width 109 height 75
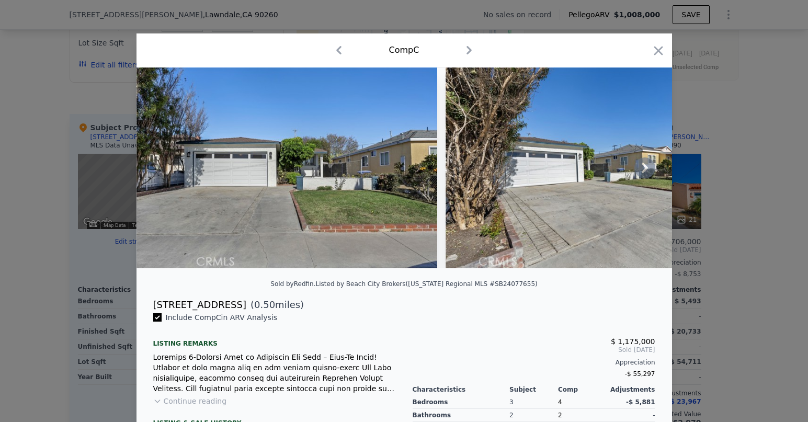
click at [652, 169] on icon at bounding box center [645, 167] width 21 height 21
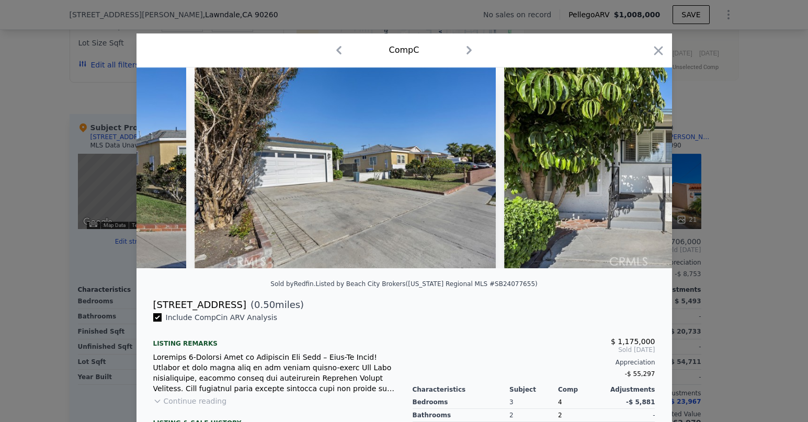
click at [650, 170] on img at bounding box center [654, 167] width 301 height 201
click at [649, 170] on icon at bounding box center [645, 167] width 21 height 21
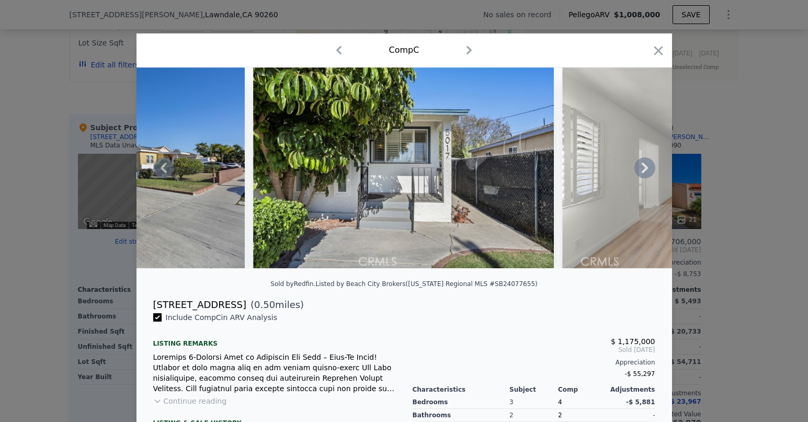
click at [647, 170] on div at bounding box center [405, 167] width 536 height 201
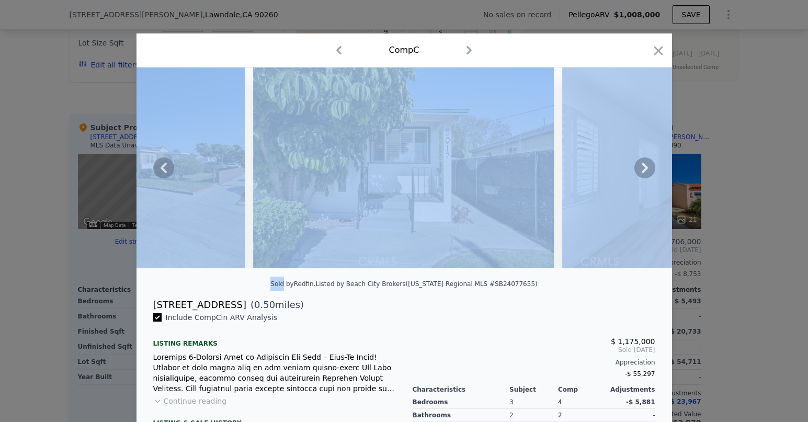
click at [647, 170] on icon at bounding box center [645, 167] width 21 height 21
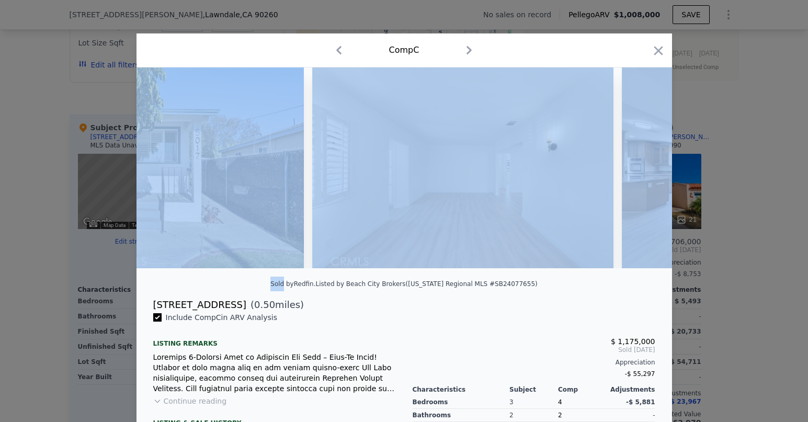
scroll to position [0, 753]
click at [646, 169] on icon at bounding box center [645, 168] width 6 height 10
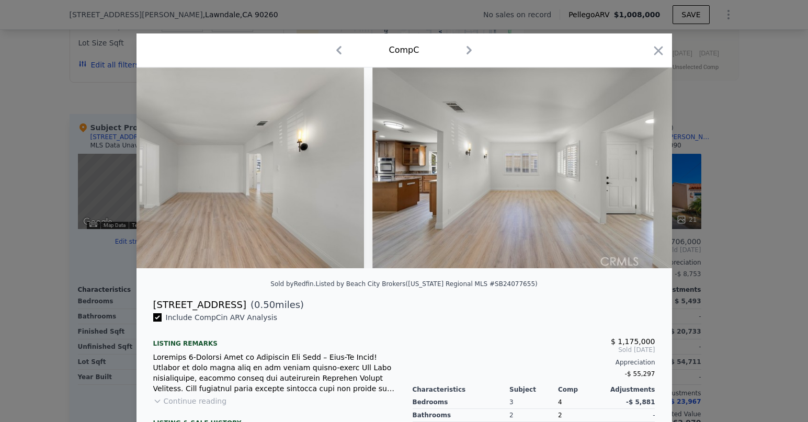
scroll to position [0, 1004]
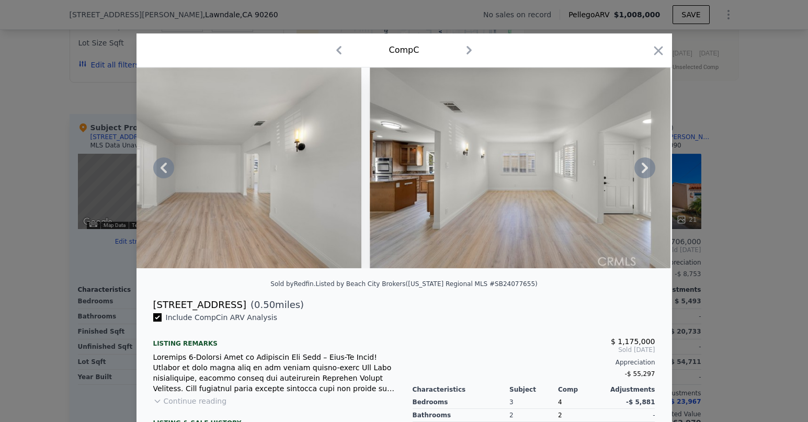
click at [646, 165] on icon at bounding box center [645, 167] width 21 height 21
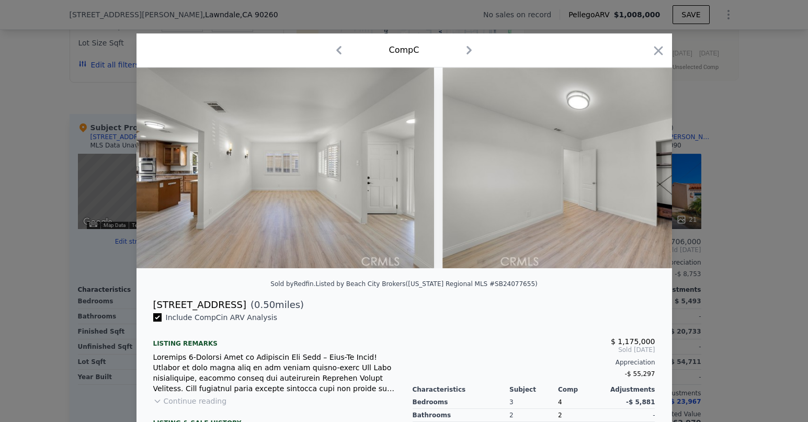
scroll to position [0, 1256]
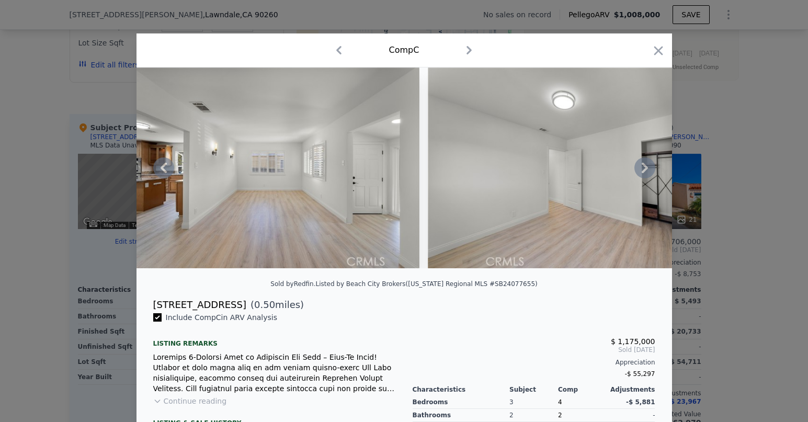
click at [646, 167] on icon at bounding box center [645, 168] width 6 height 10
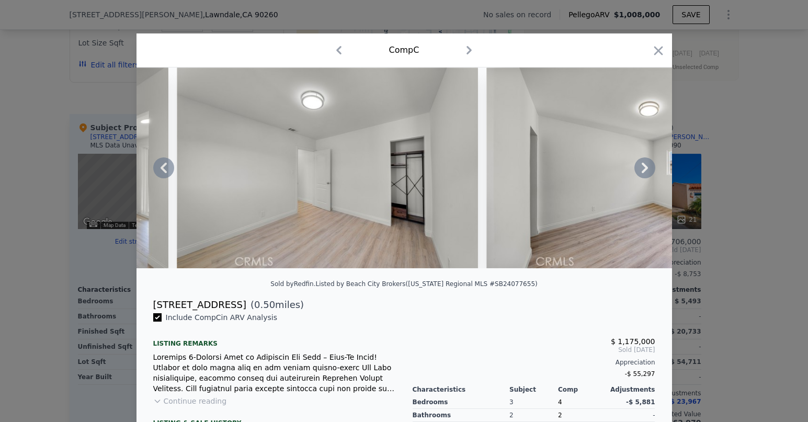
click at [646, 167] on icon at bounding box center [645, 168] width 6 height 10
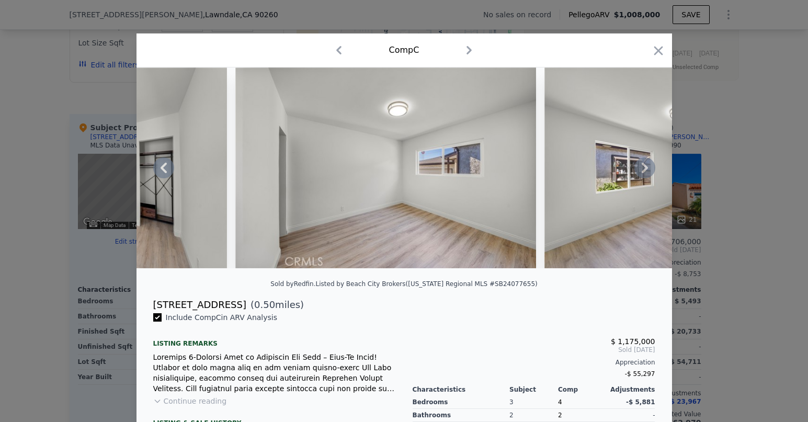
click at [646, 167] on icon at bounding box center [645, 168] width 6 height 10
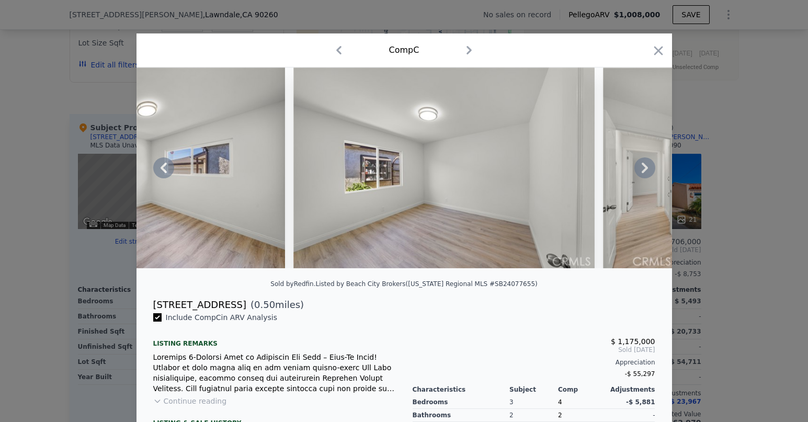
click at [646, 167] on icon at bounding box center [645, 168] width 6 height 10
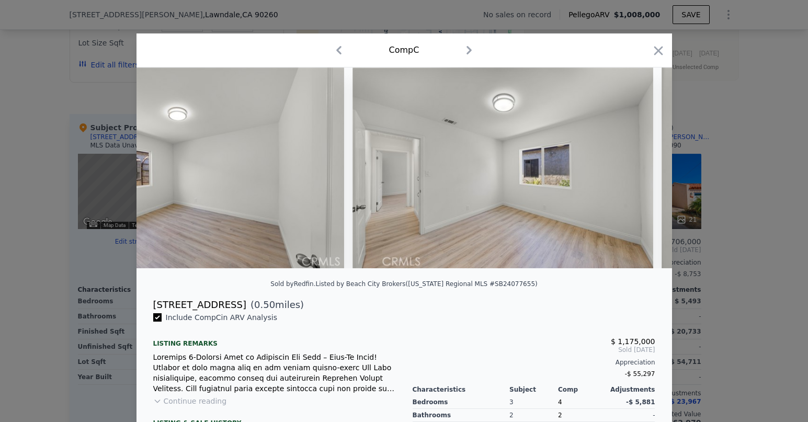
scroll to position [0, 2260]
click at [646, 167] on img at bounding box center [502, 167] width 301 height 201
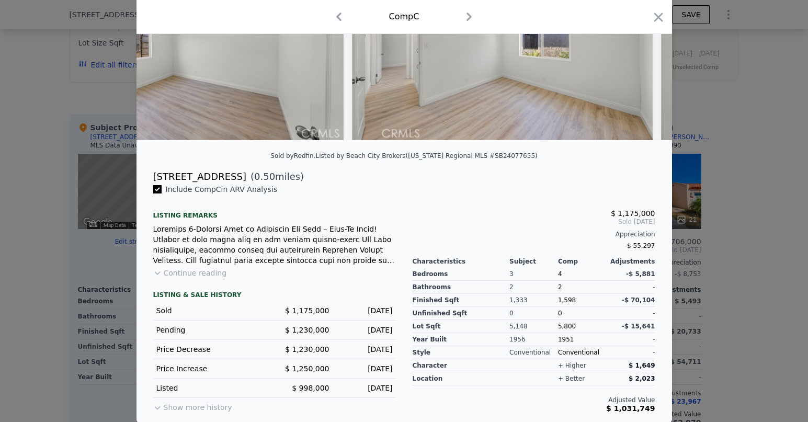
click at [211, 271] on button "Continue reading" at bounding box center [190, 273] width 74 height 10
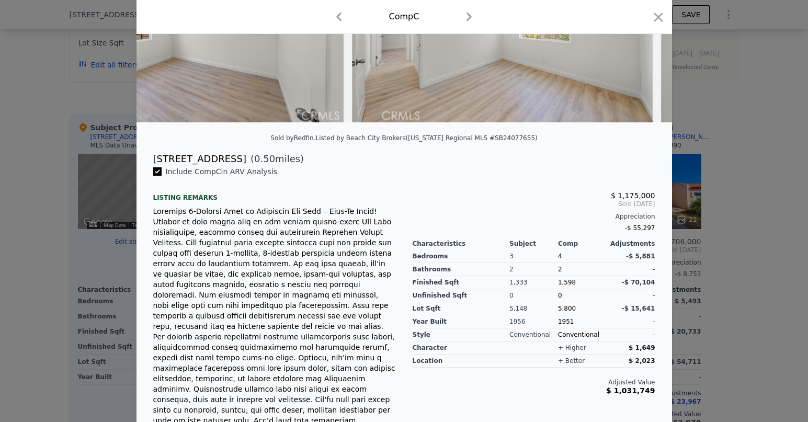
scroll to position [0, 0]
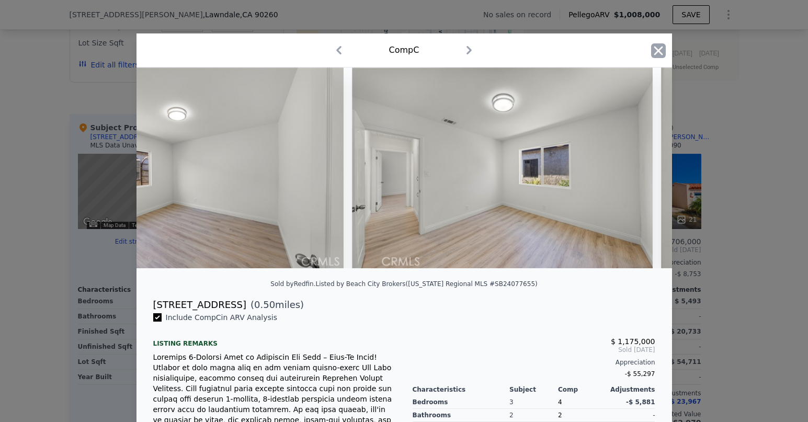
click at [660, 48] on icon "button" at bounding box center [658, 50] width 15 height 15
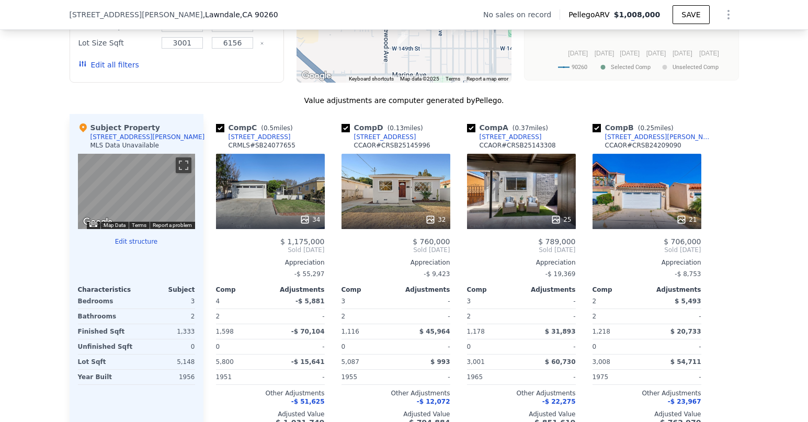
click at [412, 163] on div "32" at bounding box center [396, 191] width 109 height 75
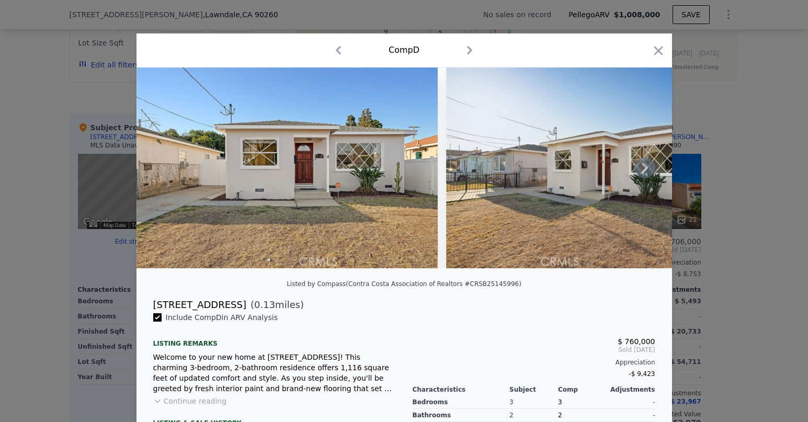
click at [643, 166] on icon at bounding box center [645, 167] width 21 height 21
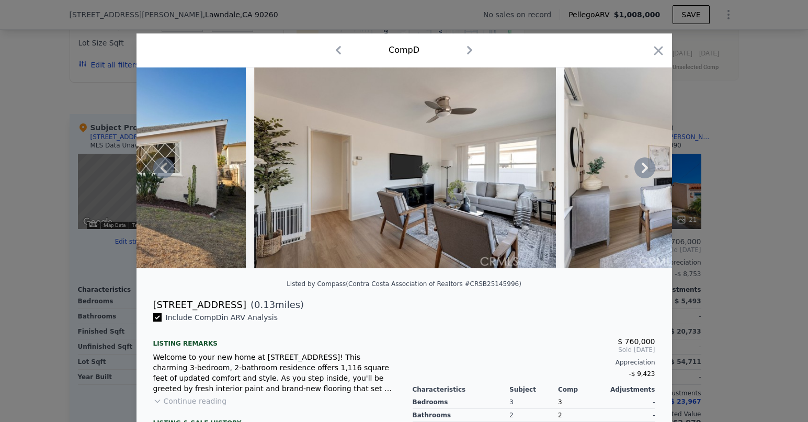
click at [643, 166] on icon at bounding box center [645, 167] width 21 height 21
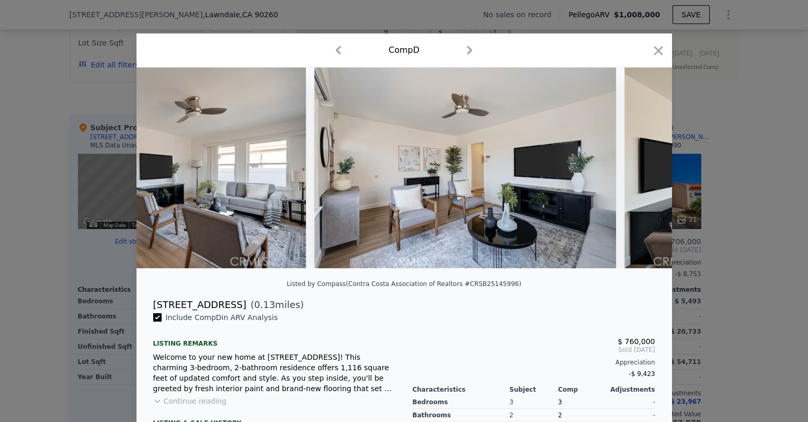
scroll to position [0, 753]
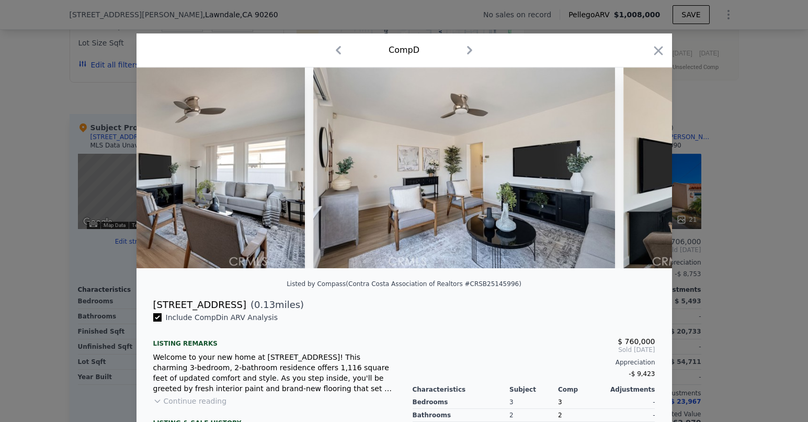
click at [643, 166] on div at bounding box center [405, 167] width 536 height 201
click at [643, 166] on icon at bounding box center [645, 167] width 21 height 21
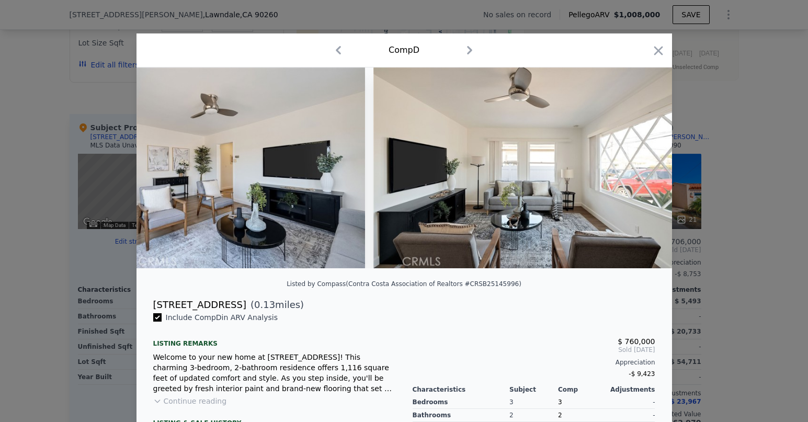
scroll to position [0, 1004]
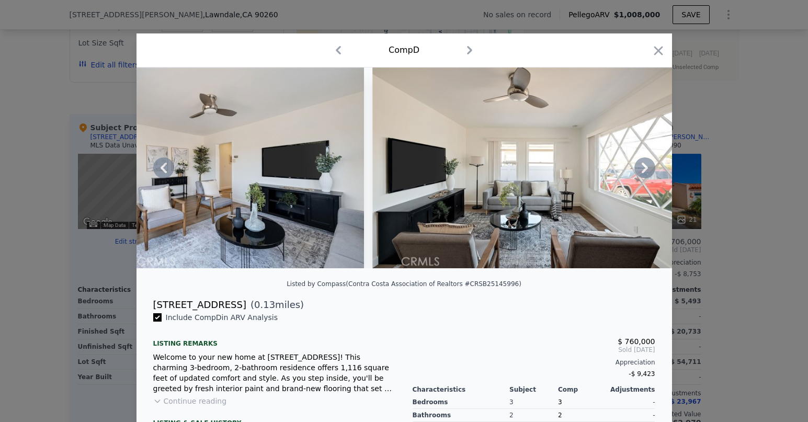
click at [643, 166] on icon at bounding box center [645, 167] width 21 height 21
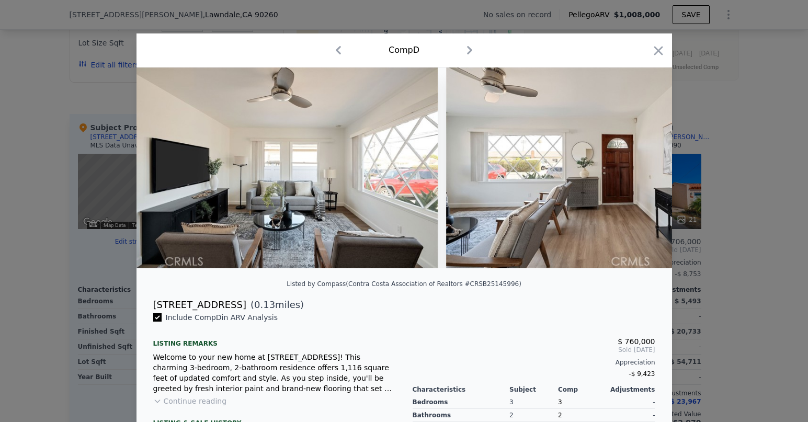
scroll to position [0, 1256]
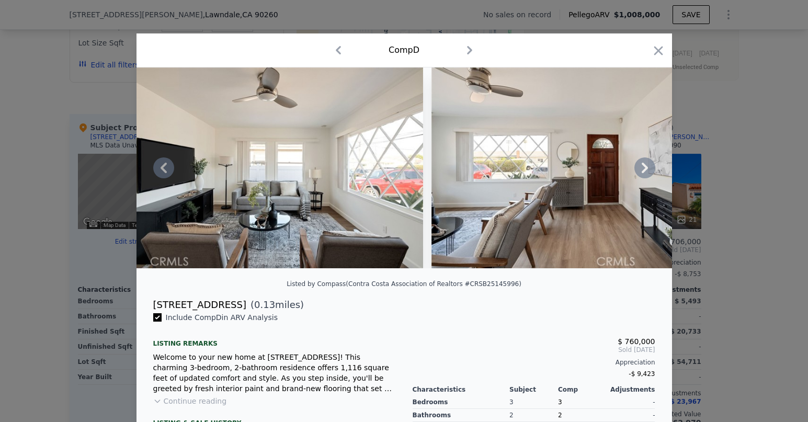
click at [643, 166] on icon at bounding box center [645, 168] width 6 height 10
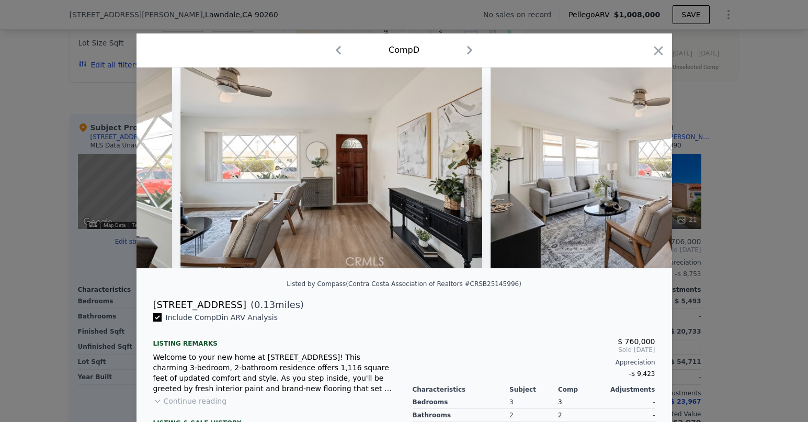
click at [644, 166] on img at bounding box center [642, 167] width 302 height 201
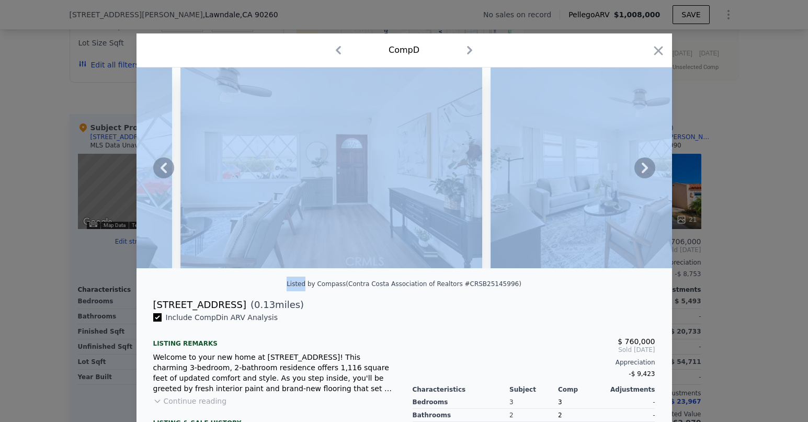
click at [644, 166] on icon at bounding box center [645, 168] width 6 height 10
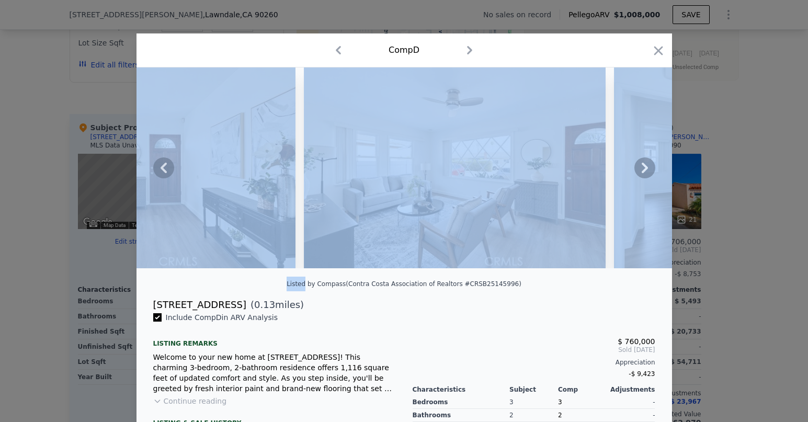
click at [644, 166] on div at bounding box center [405, 167] width 536 height 201
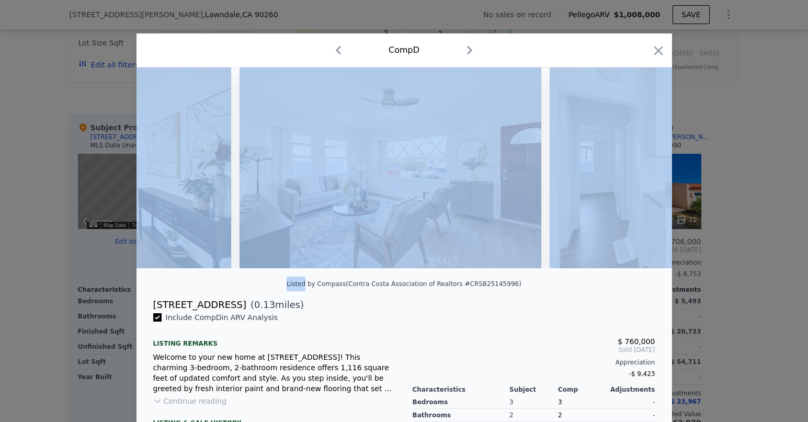
click at [644, 166] on div at bounding box center [405, 167] width 536 height 201
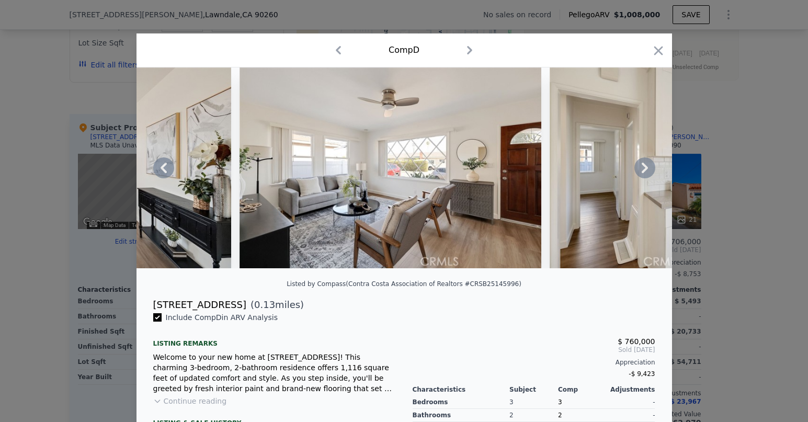
click at [644, 167] on icon at bounding box center [645, 167] width 21 height 21
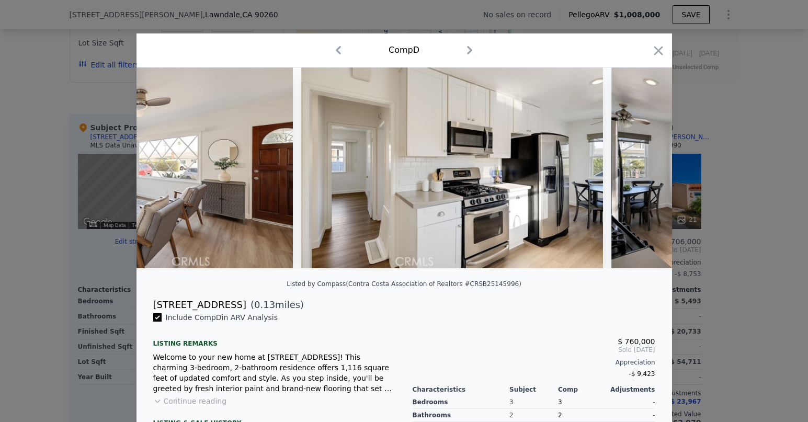
scroll to position [0, 2009]
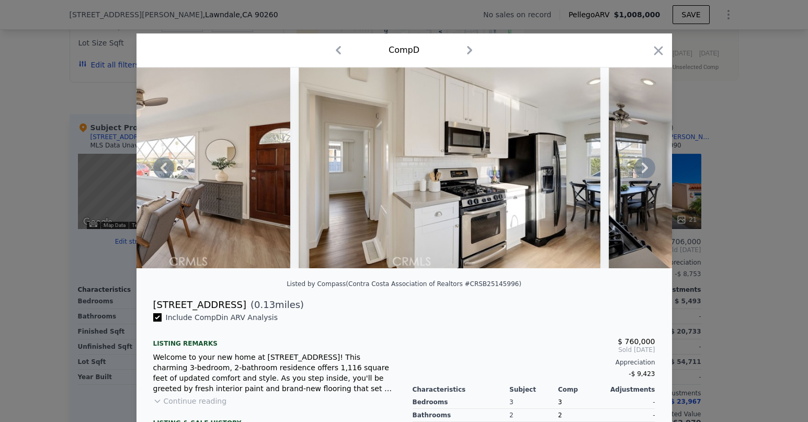
click at [648, 168] on icon at bounding box center [645, 167] width 21 height 21
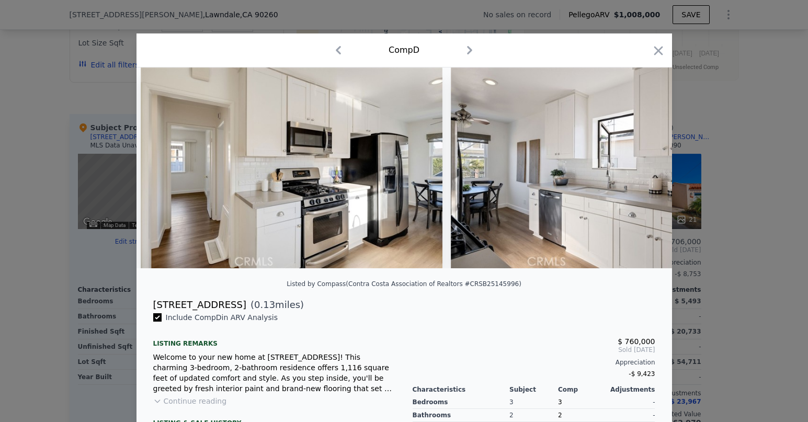
click at [648, 168] on img at bounding box center [602, 167] width 302 height 201
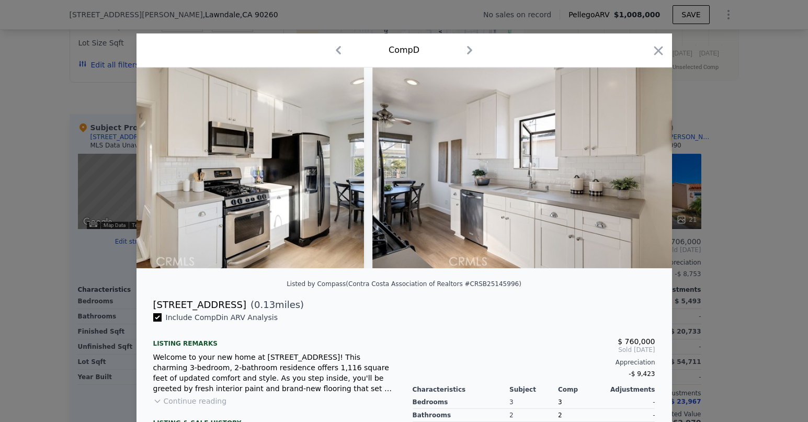
scroll to position [0, 2260]
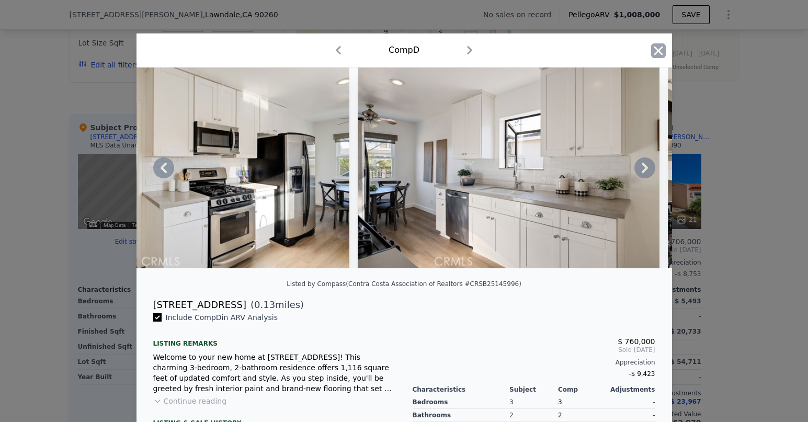
click at [658, 44] on icon "button" at bounding box center [658, 50] width 15 height 15
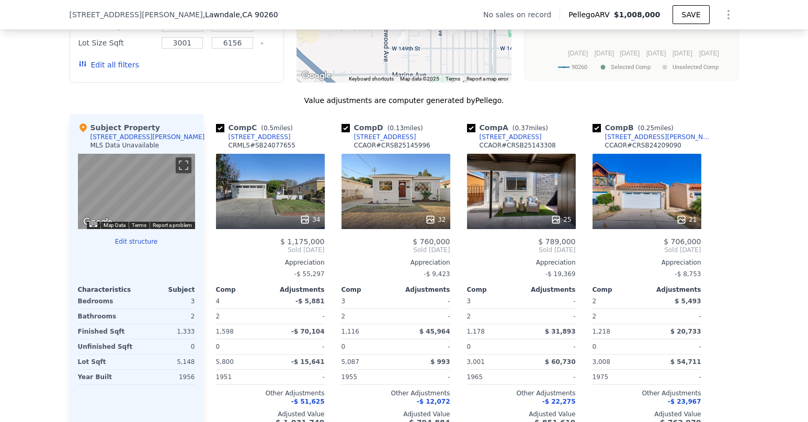
click at [528, 167] on div "25" at bounding box center [521, 191] width 109 height 75
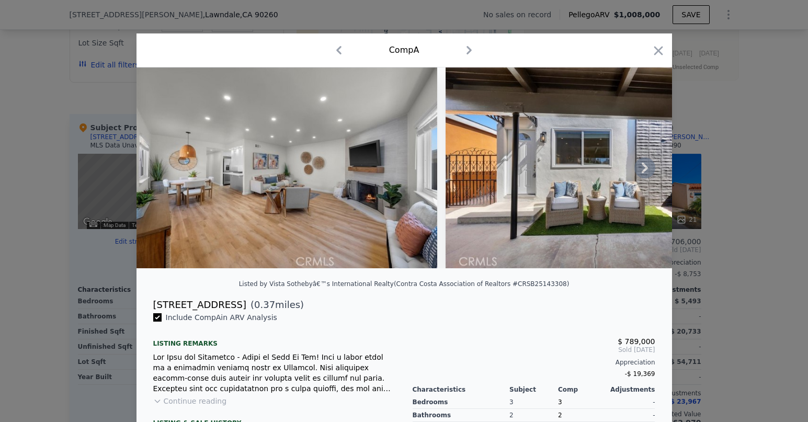
click at [645, 172] on icon at bounding box center [645, 167] width 21 height 21
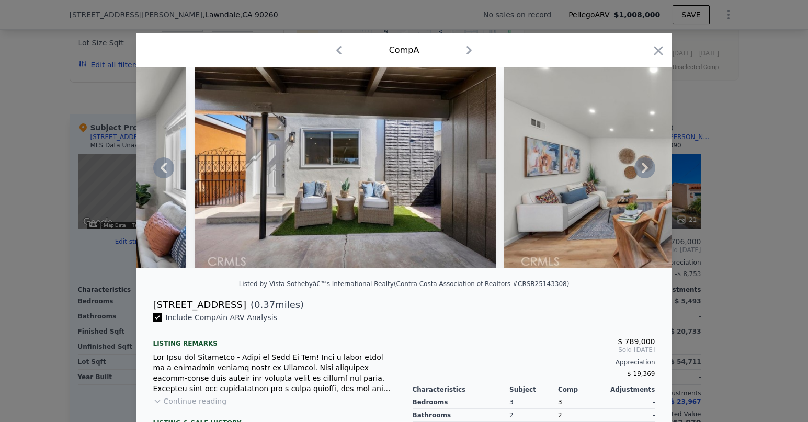
click at [645, 172] on icon at bounding box center [645, 167] width 21 height 21
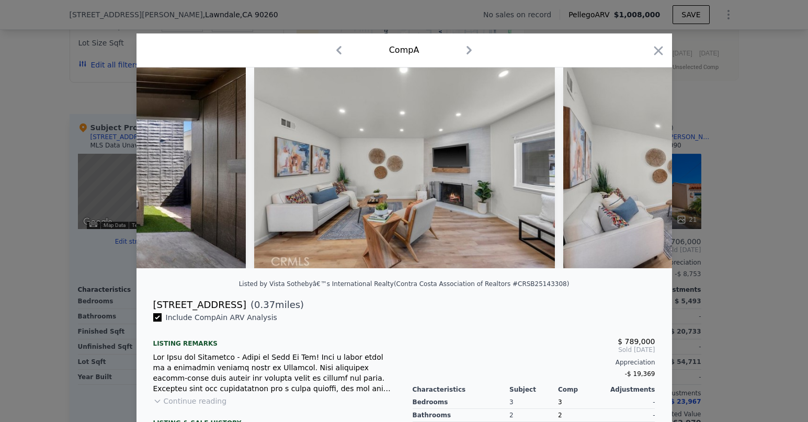
scroll to position [0, 502]
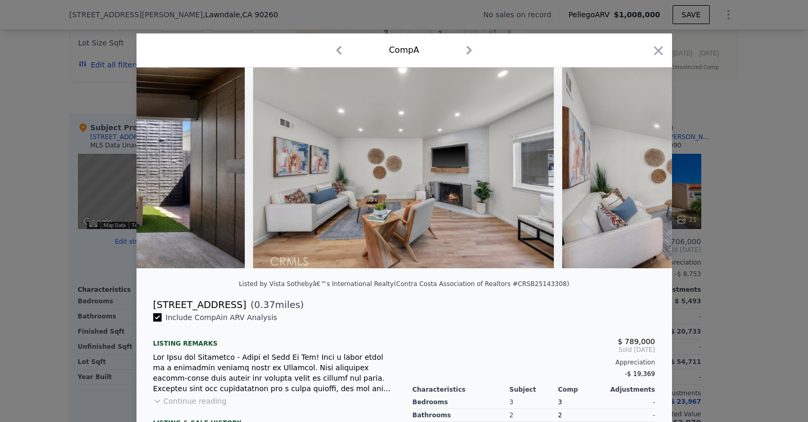
click at [645, 172] on div at bounding box center [405, 167] width 536 height 201
click at [645, 172] on icon at bounding box center [645, 167] width 21 height 21
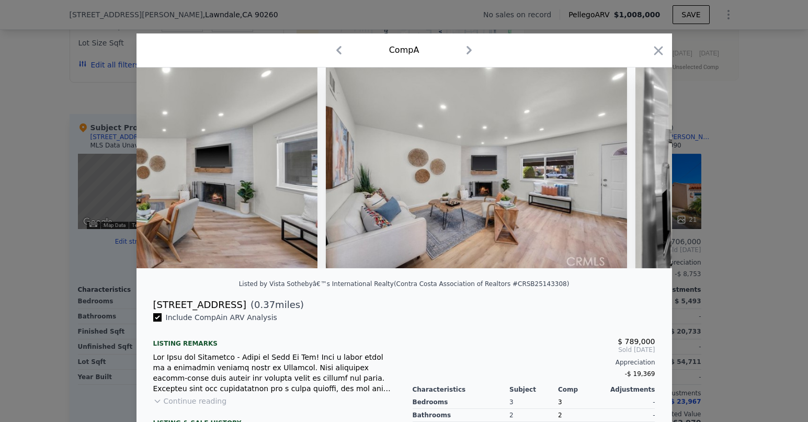
scroll to position [0, 753]
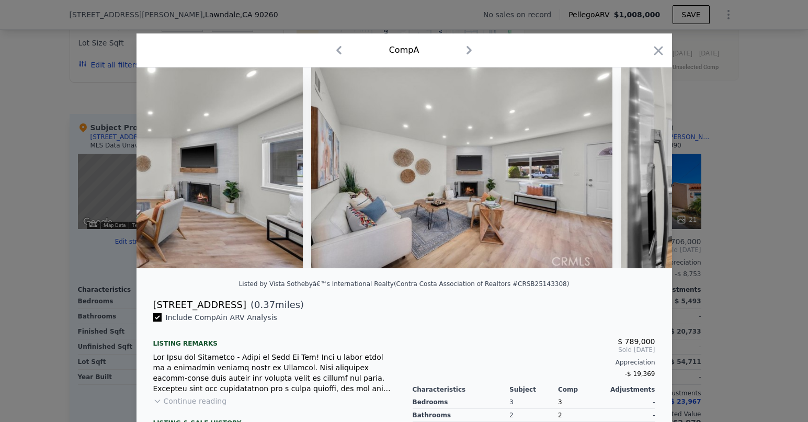
click at [645, 169] on img at bounding box center [771, 167] width 301 height 201
click at [645, 169] on div at bounding box center [405, 167] width 536 height 201
click at [654, 50] on icon "button" at bounding box center [658, 50] width 15 height 15
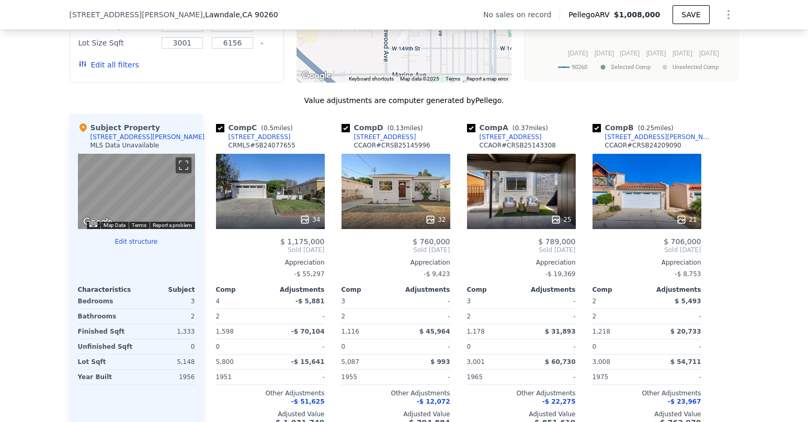
click at [637, 167] on div "21" at bounding box center [647, 191] width 109 height 75
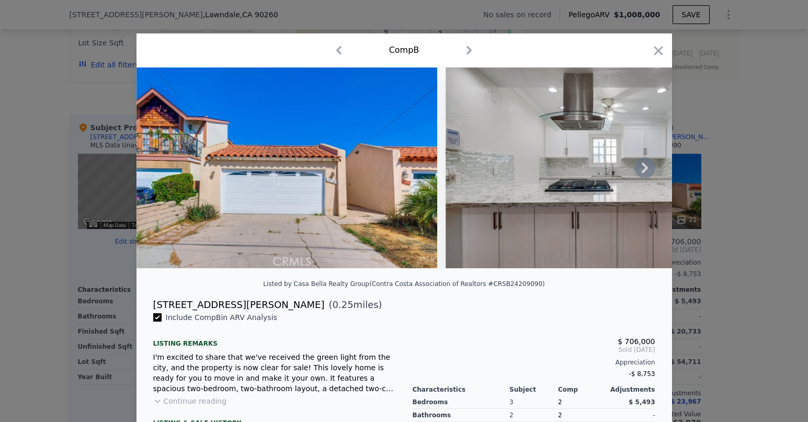
click at [642, 167] on icon at bounding box center [645, 167] width 21 height 21
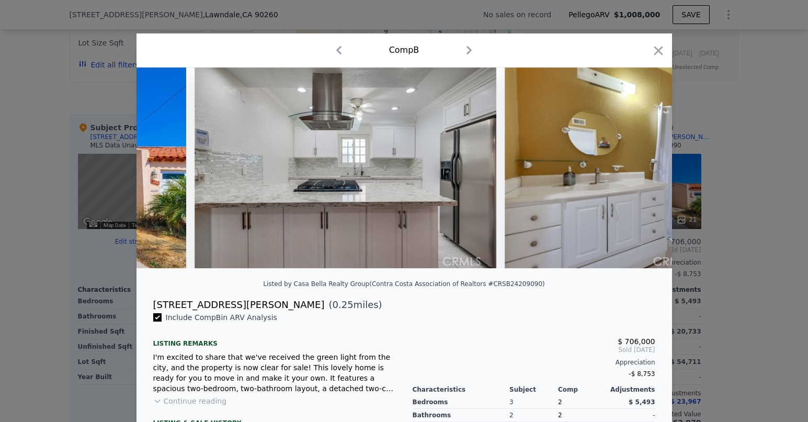
click at [642, 167] on img at bounding box center [656, 167] width 302 height 201
click at [642, 167] on icon at bounding box center [645, 167] width 21 height 21
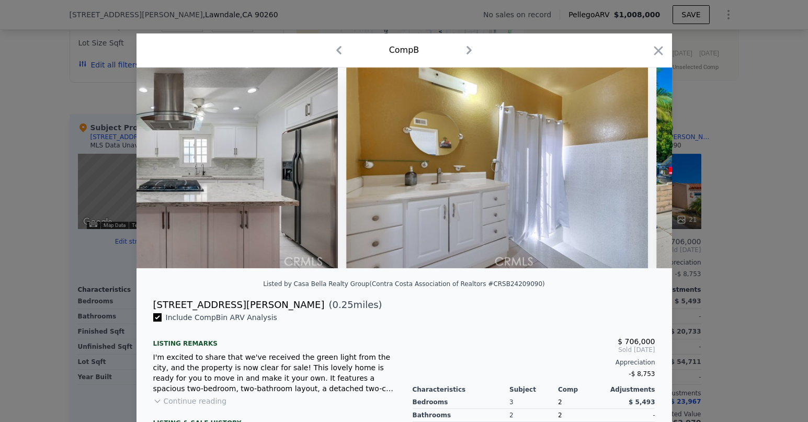
click at [642, 167] on div at bounding box center [405, 167] width 536 height 201
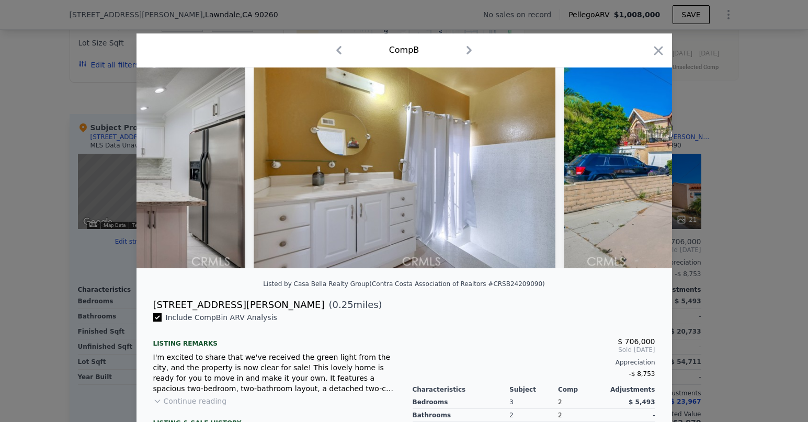
click at [642, 167] on img at bounding box center [715, 167] width 302 height 201
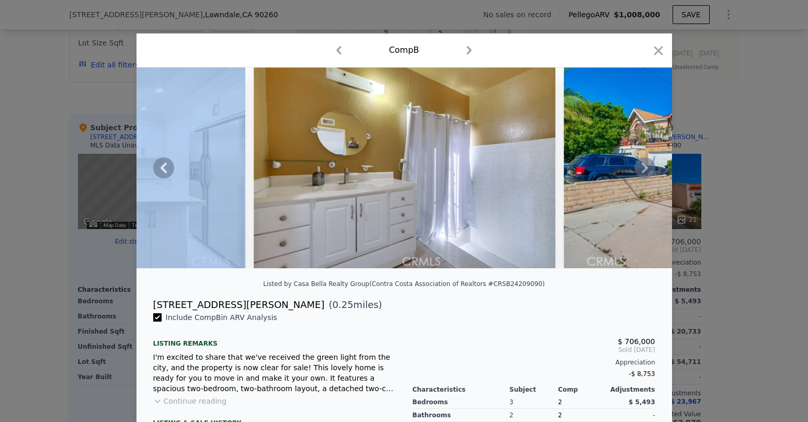
click at [642, 167] on icon at bounding box center [645, 167] width 21 height 21
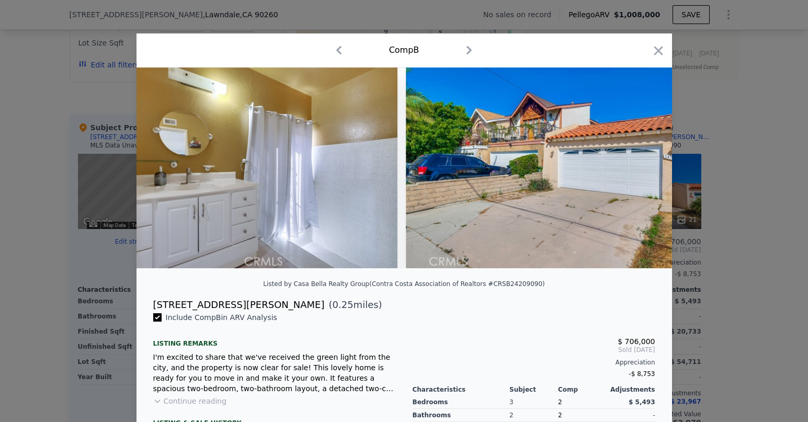
click at [642, 167] on img at bounding box center [557, 167] width 302 height 201
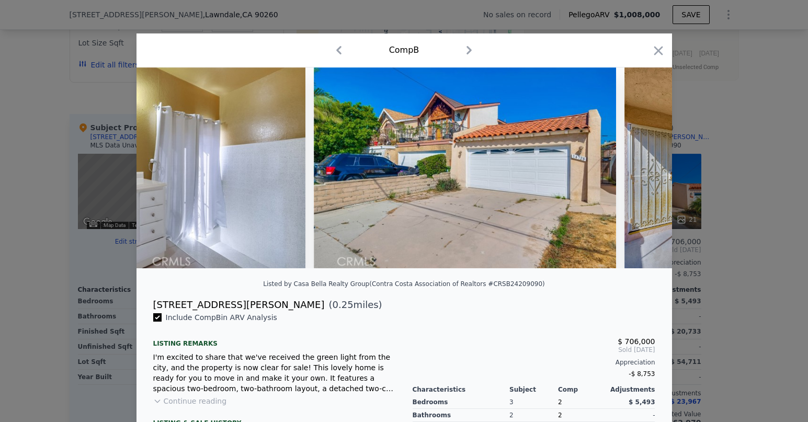
scroll to position [0, 753]
